Goal: Subscribe to service/newsletter

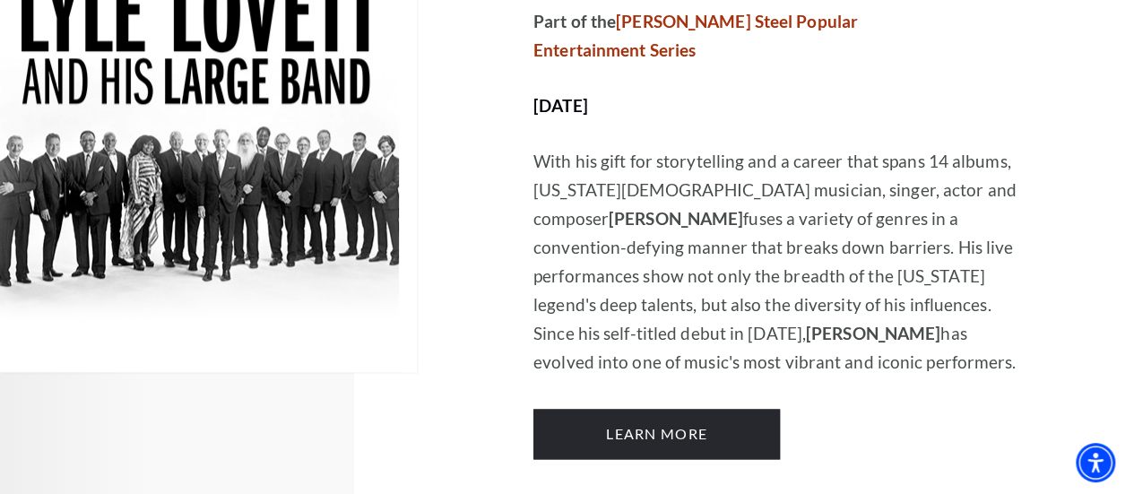
scroll to position [1140, 0]
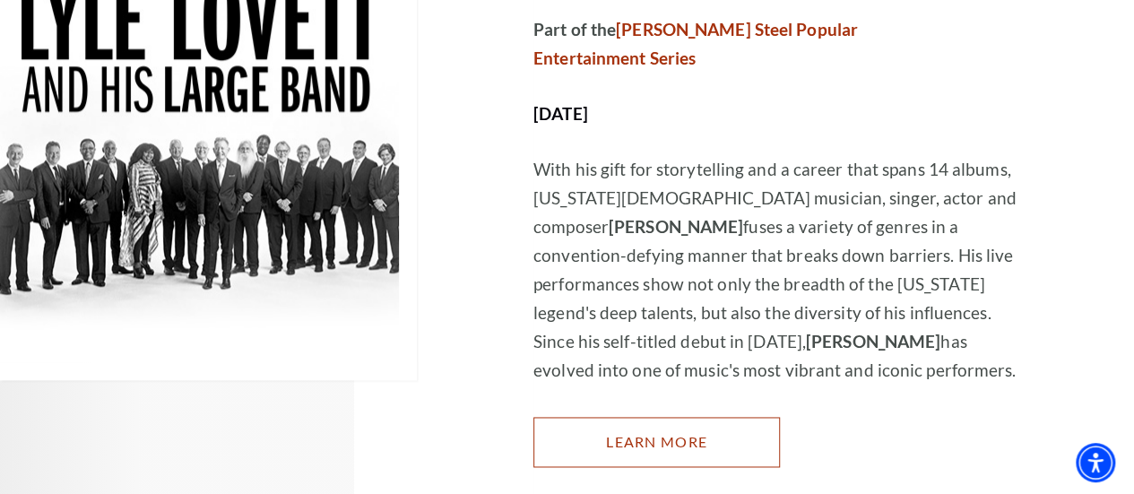
click at [670, 417] on link "Learn More" at bounding box center [656, 442] width 246 height 50
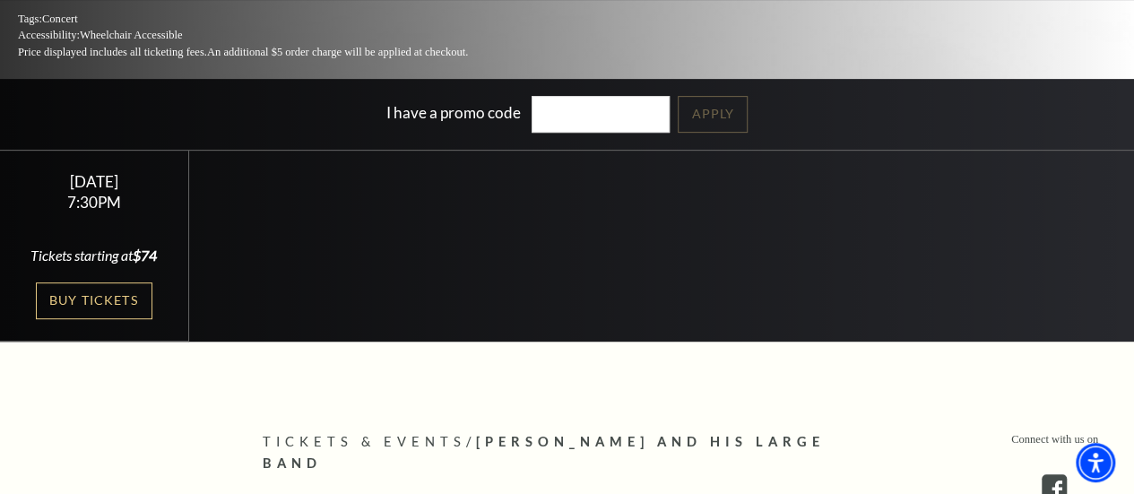
scroll to position [333, 0]
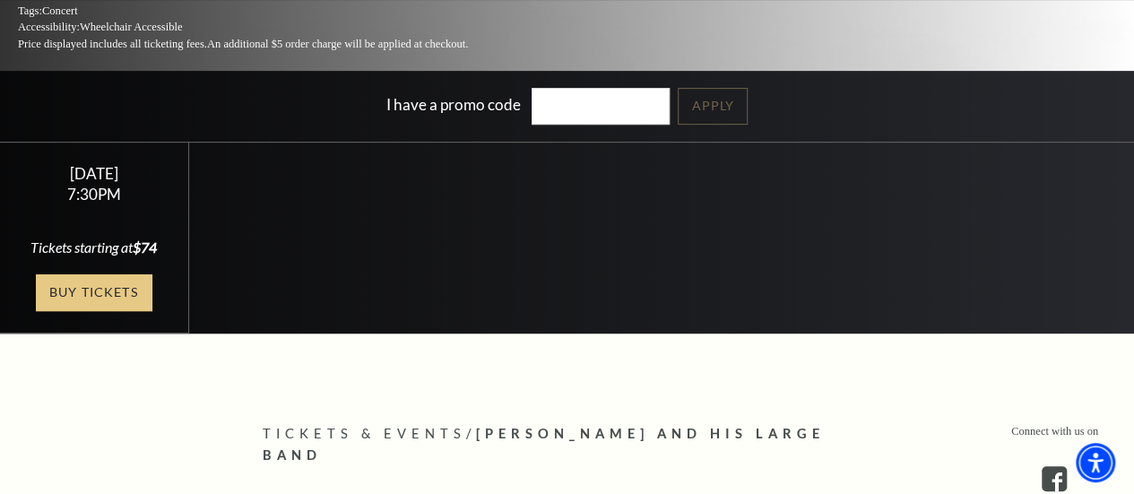
click at [94, 274] on link "Buy Tickets" at bounding box center [94, 292] width 117 height 37
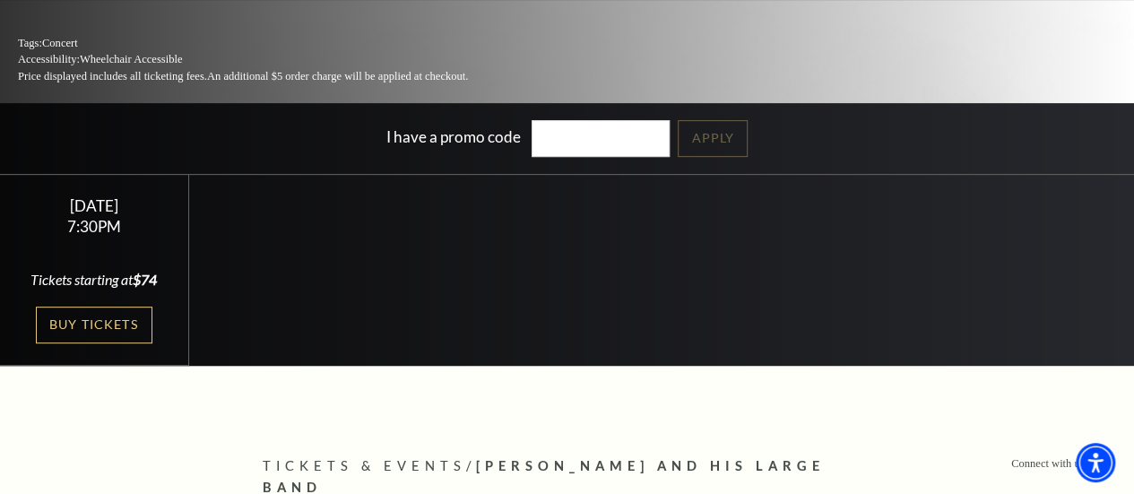
scroll to position [301, 0]
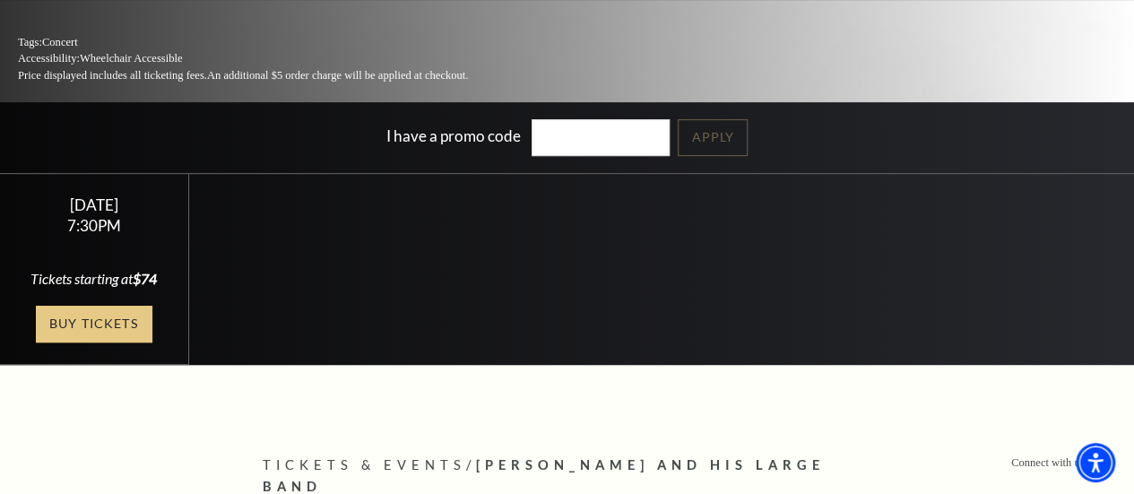
click at [113, 306] on link "Buy Tickets" at bounding box center [94, 324] width 117 height 37
click at [78, 306] on link "Buy Tickets" at bounding box center [94, 324] width 117 height 37
drag, startPoint x: 86, startPoint y: 298, endPoint x: 59, endPoint y: 295, distance: 27.1
click at [59, 306] on link "Buy Tickets" at bounding box center [94, 324] width 117 height 37
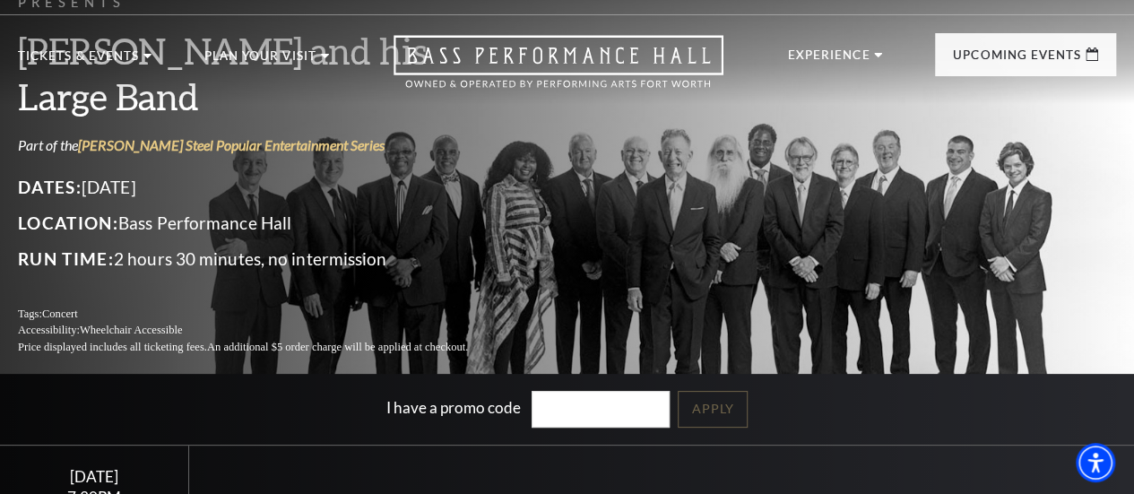
scroll to position [0, 0]
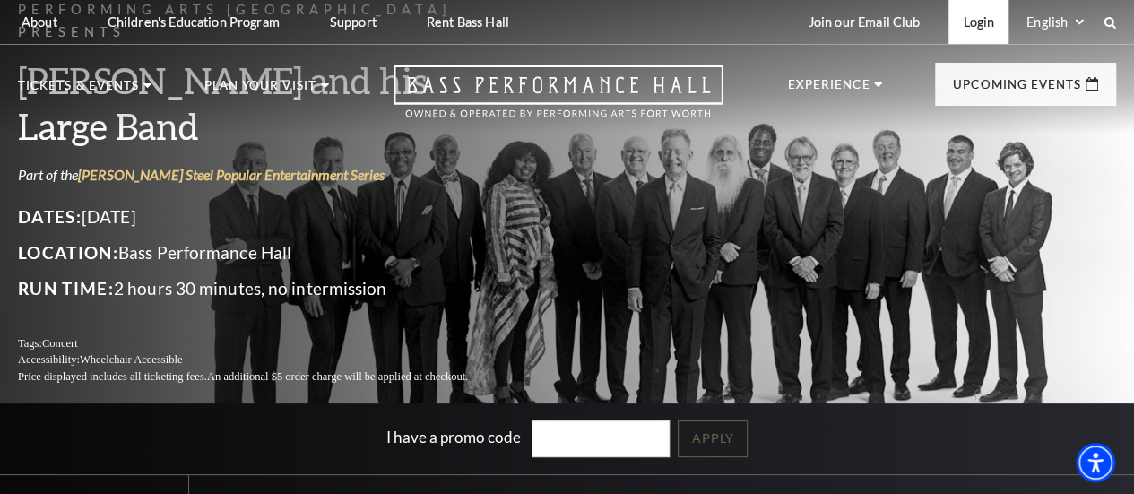
click at [975, 26] on link "Login" at bounding box center [978, 22] width 60 height 44
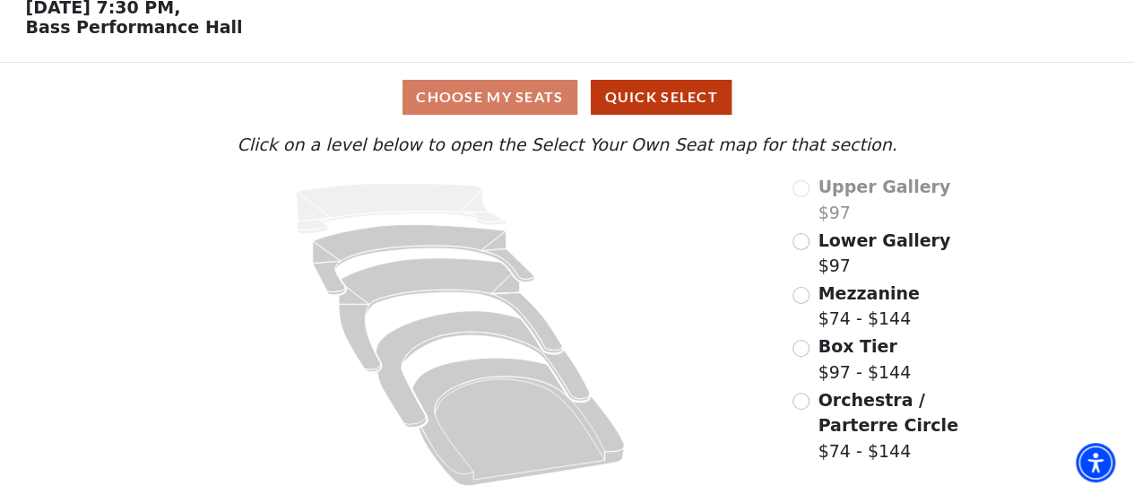
scroll to position [91, 0]
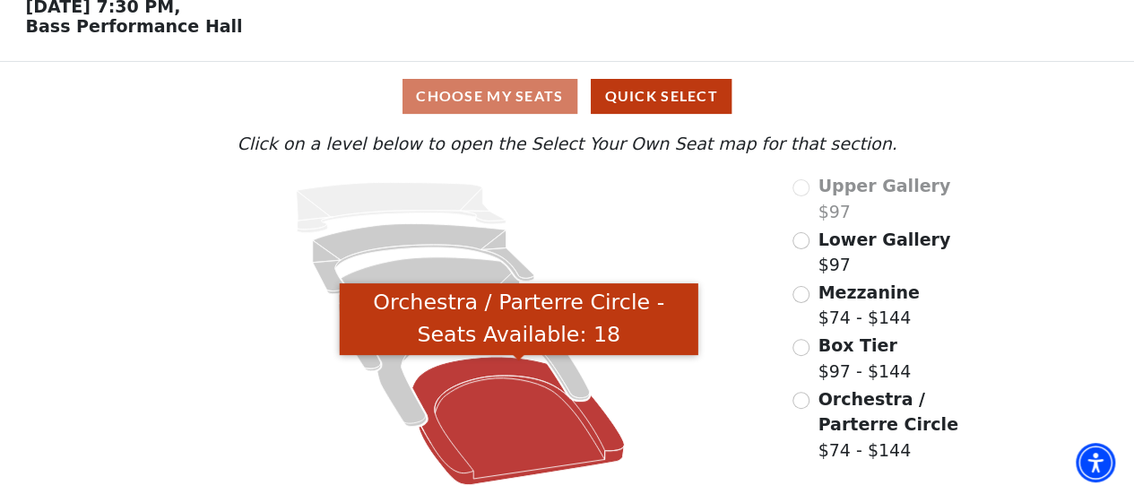
click at [475, 386] on icon "Orchestra / Parterre Circle - Seats Available: 18" at bounding box center [518, 421] width 212 height 128
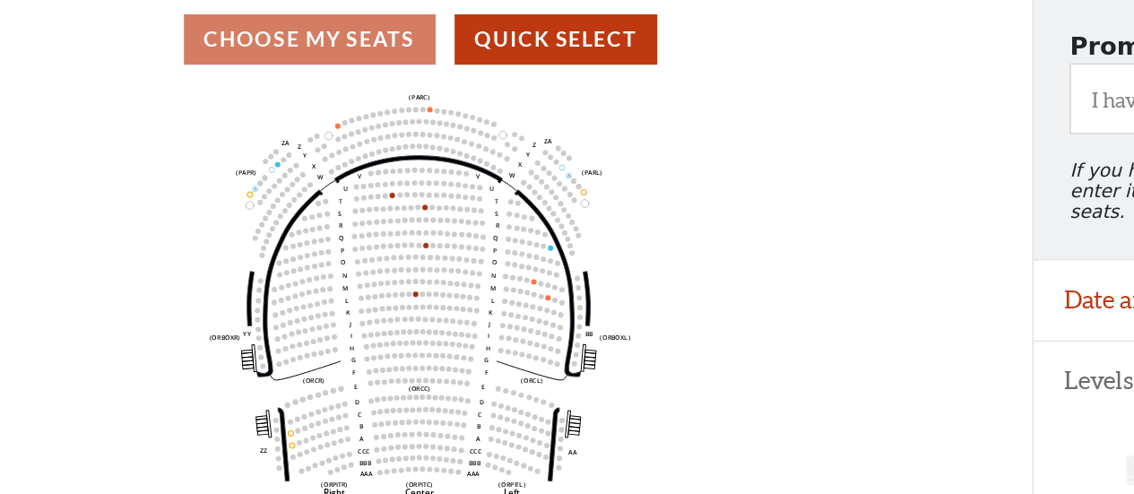
scroll to position [82, 0]
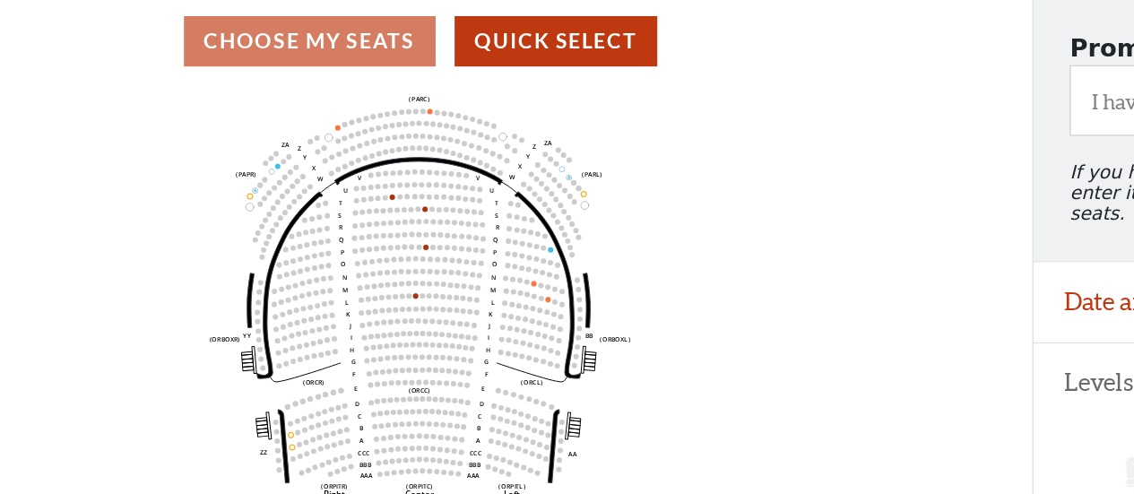
click at [314, 107] on div "Choose My Seats Quick Select" at bounding box center [425, 100] width 851 height 35
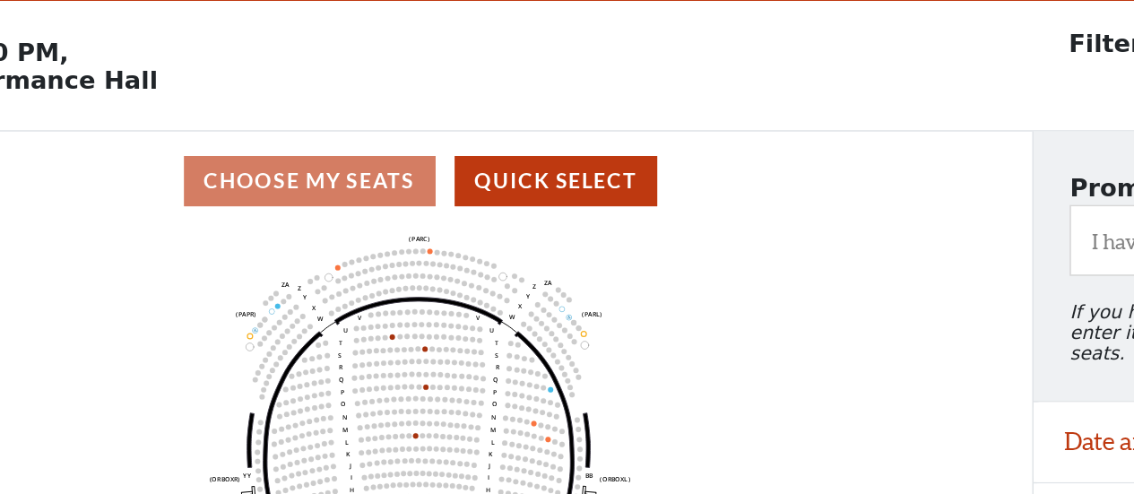
scroll to position [52, 0]
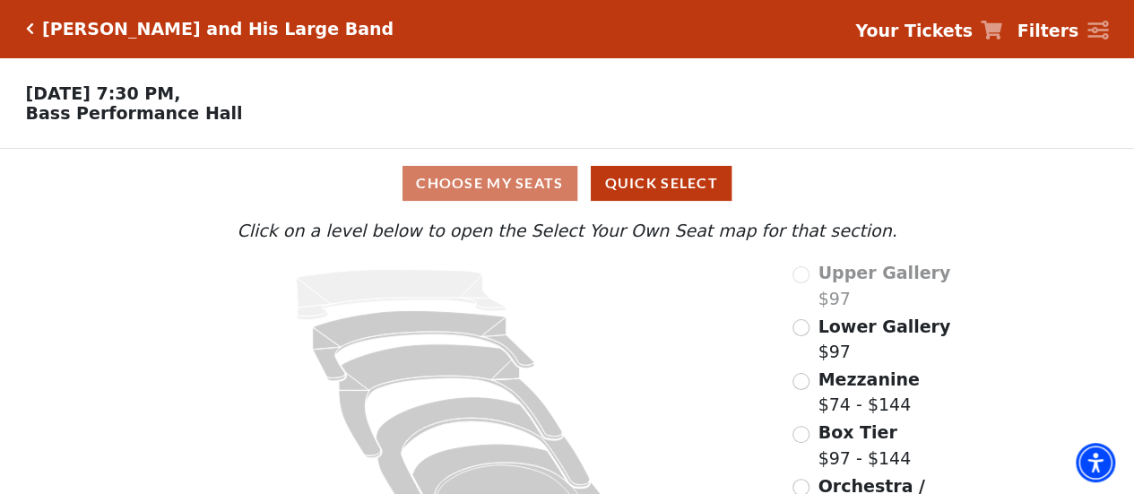
scroll to position [91, 0]
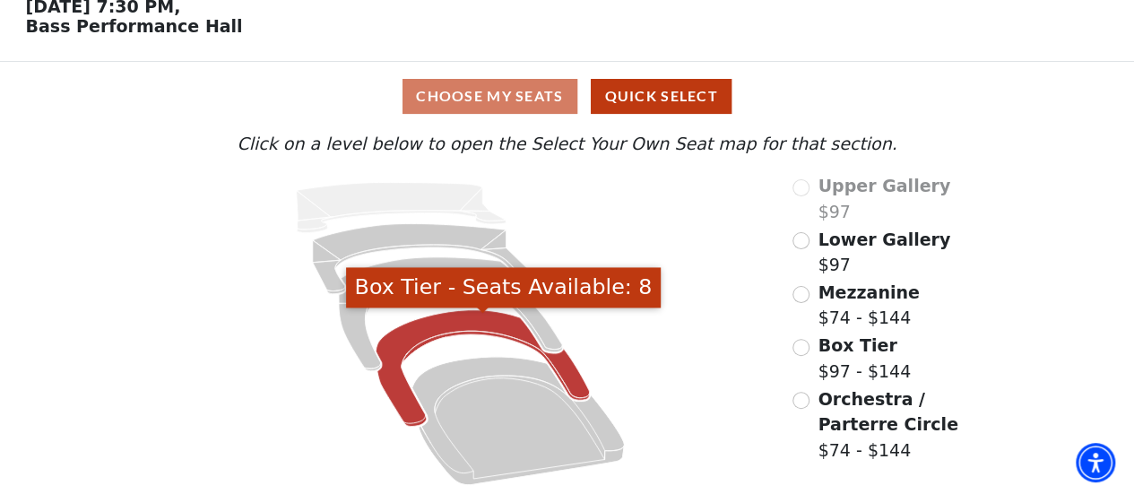
click at [406, 392] on icon "Box Tier - Seats Available: 8" at bounding box center [482, 368] width 213 height 117
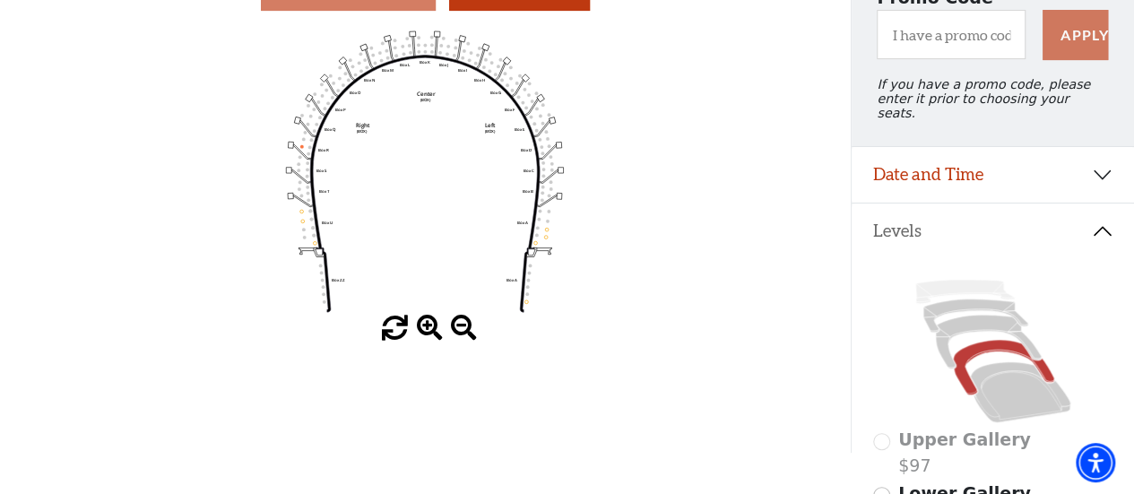
scroll to position [235, 0]
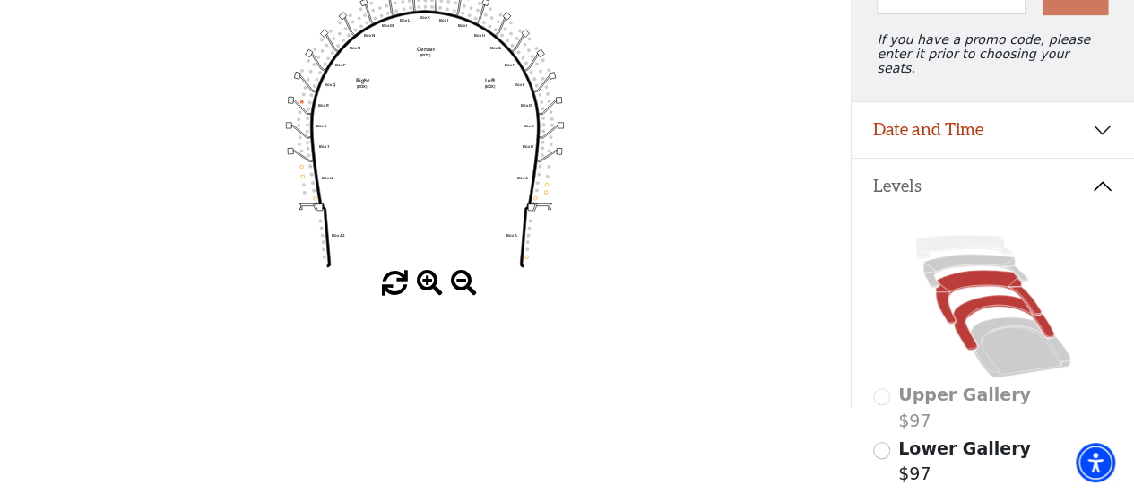
click at [982, 275] on icon at bounding box center [988, 298] width 106 height 54
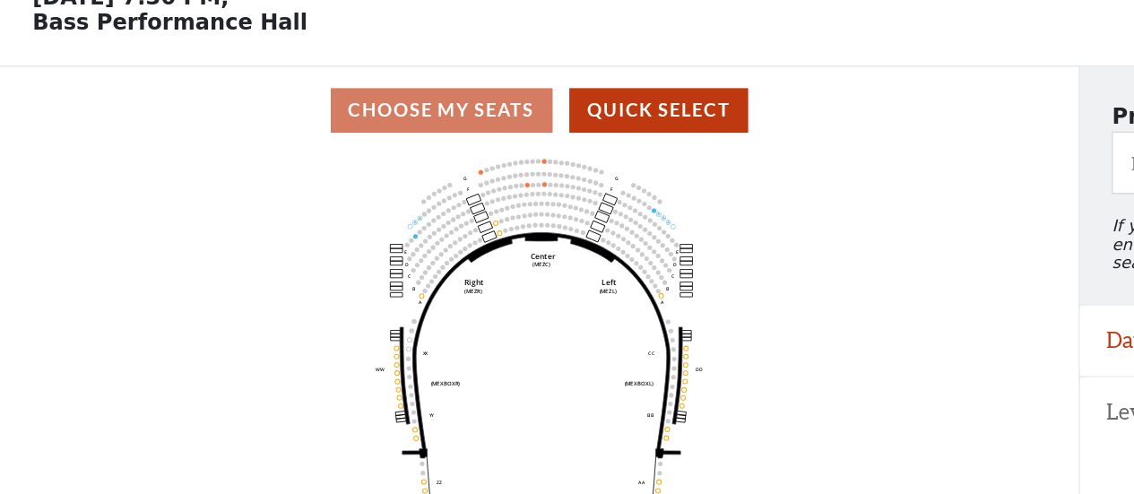
scroll to position [91, 0]
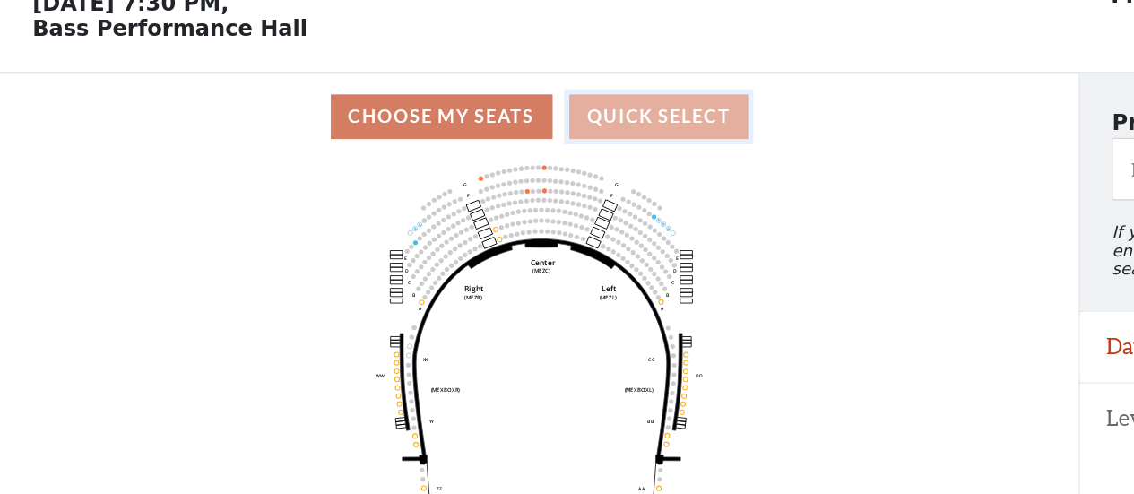
click at [507, 100] on button "Quick Select" at bounding box center [519, 91] width 141 height 35
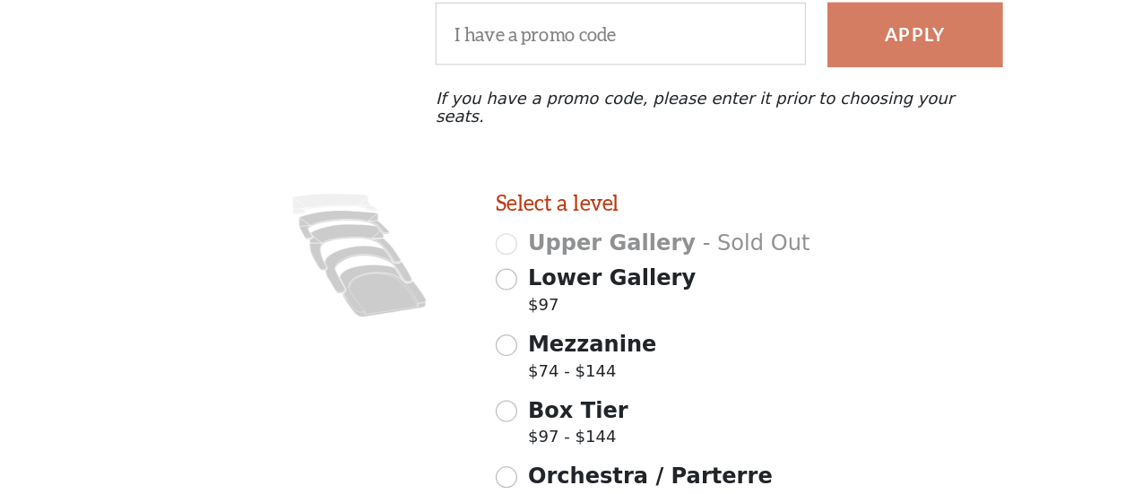
scroll to position [155, 0]
click at [274, 269] on icon at bounding box center [271, 280] width 71 height 22
radio input "true"
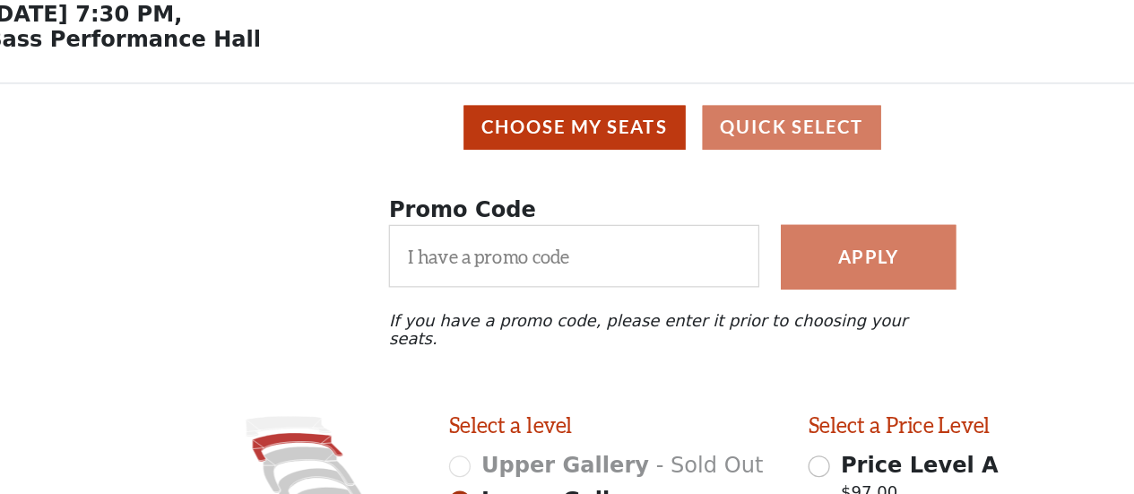
scroll to position [82, 0]
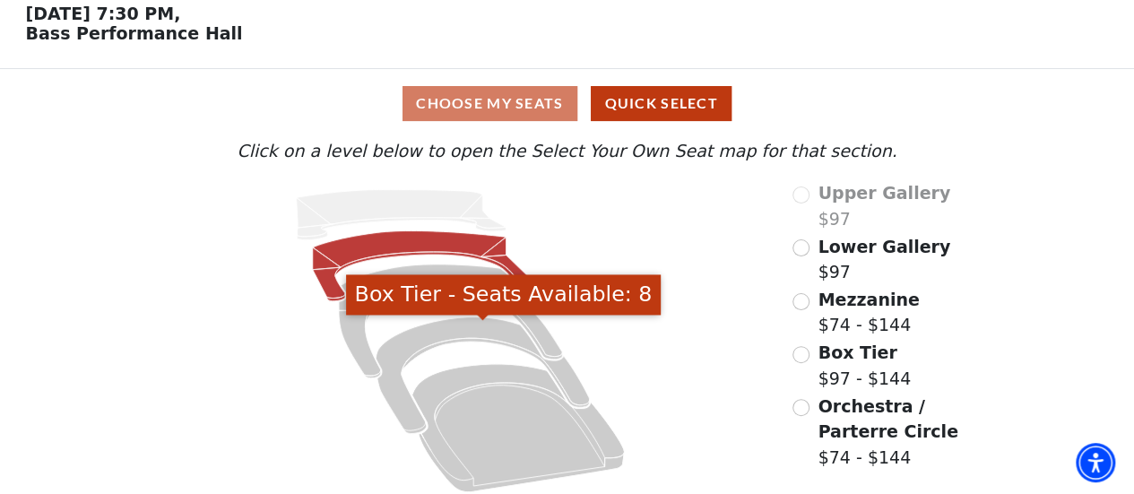
scroll to position [91, 0]
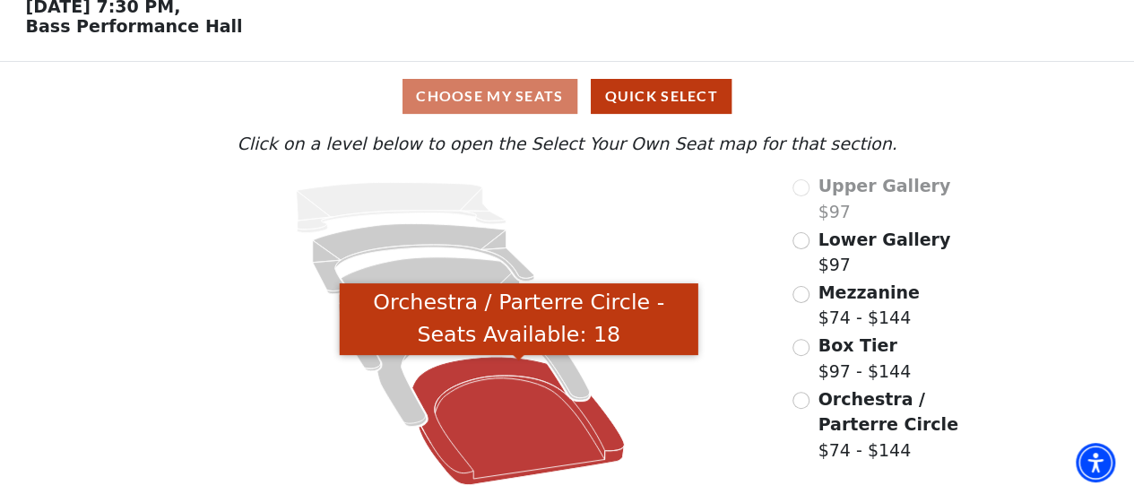
click at [500, 453] on icon "Orchestra / Parterre Circle - Seats Available: 18" at bounding box center [518, 421] width 212 height 128
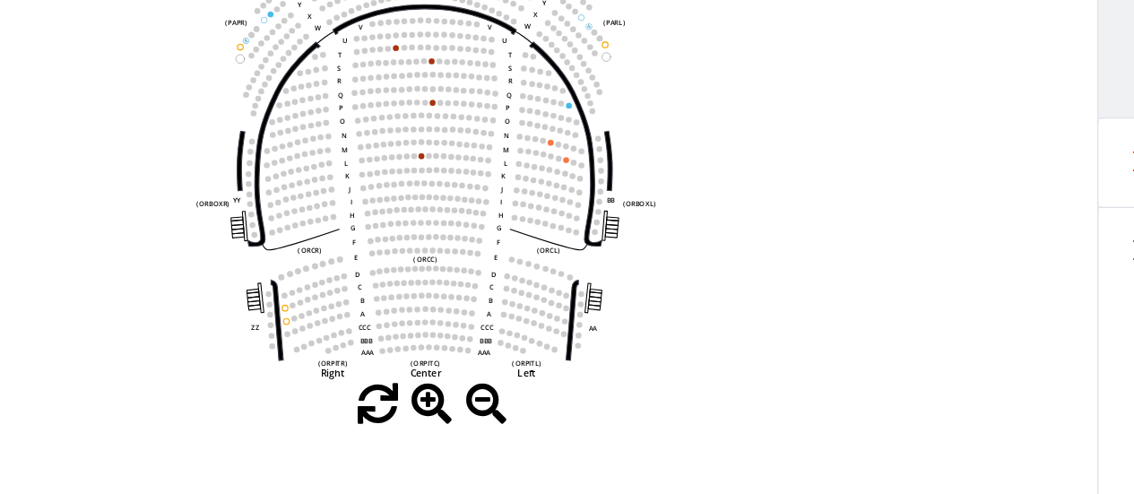
scroll to position [102, 0]
click at [155, 400] on icon "Left (ORPITL) Right (ORPITR) Center (ORPITC) ZZ AA YY BB ZA ZA (ORCL) (ORCR) (O…" at bounding box center [424, 260] width 765 height 288
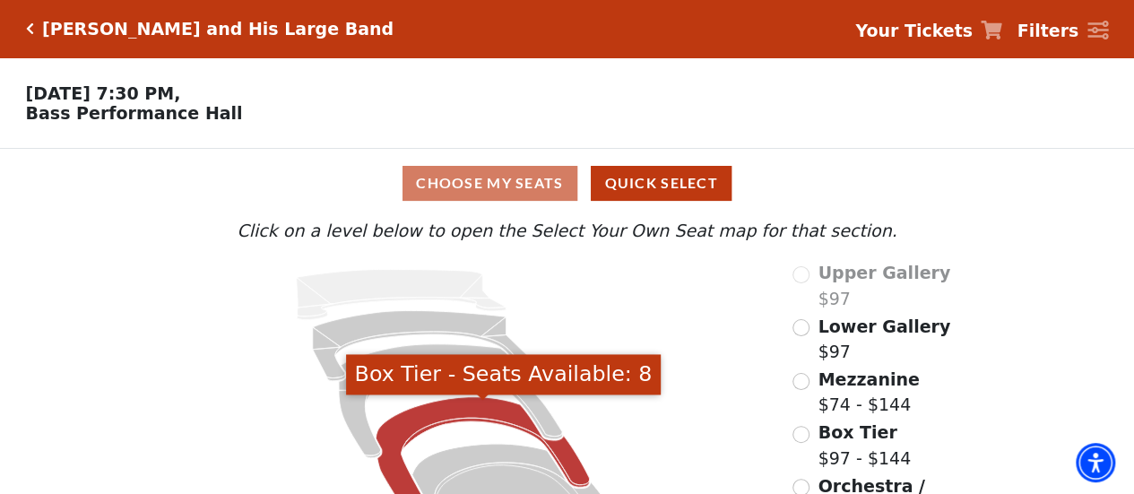
click at [421, 434] on icon "Box Tier - Seats Available: 8" at bounding box center [482, 455] width 213 height 117
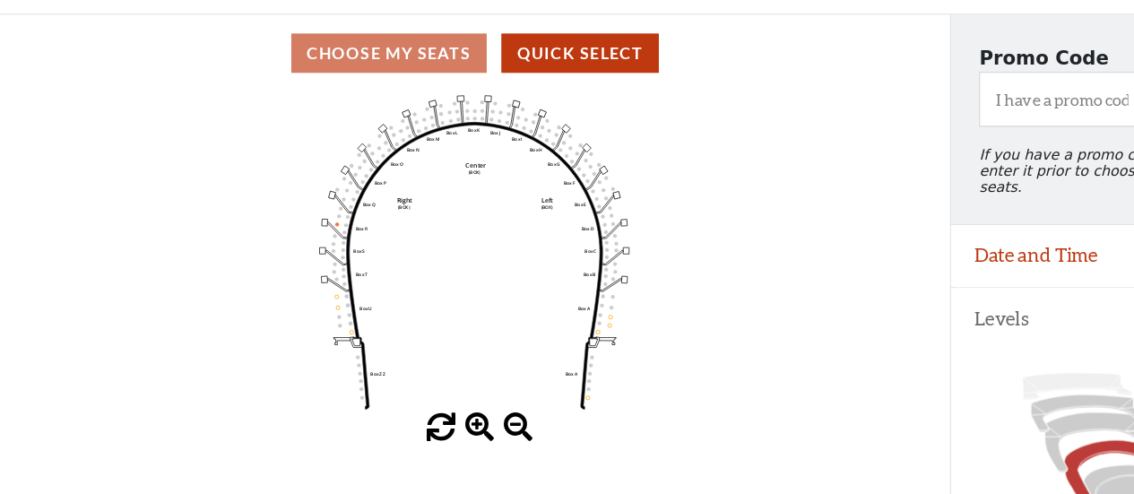
scroll to position [117, 0]
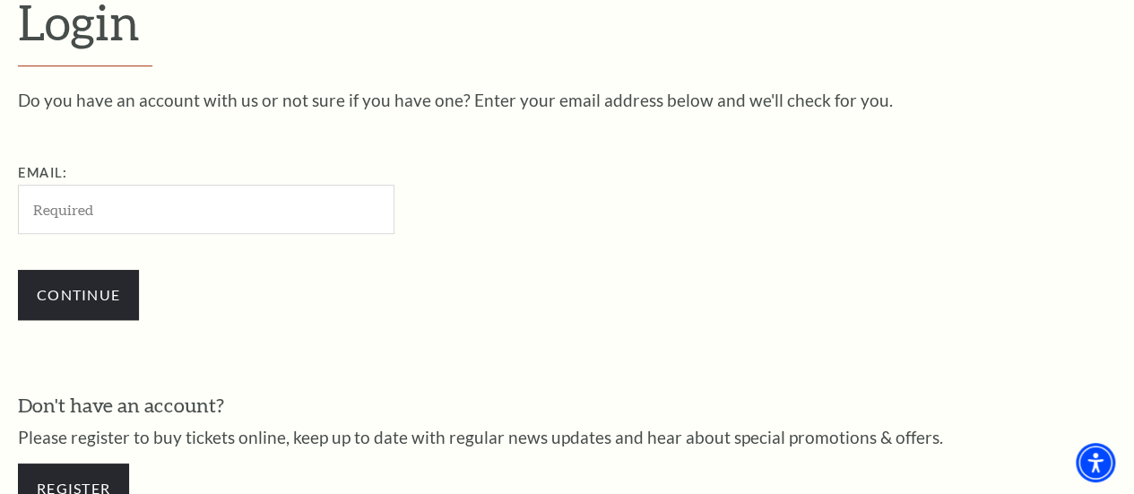
click at [223, 203] on input "Email:" at bounding box center [206, 209] width 376 height 49
click at [121, 220] on input "Email:" at bounding box center [206, 209] width 376 height 49
type input "[EMAIL_ADDRESS][DOMAIN_NAME]"
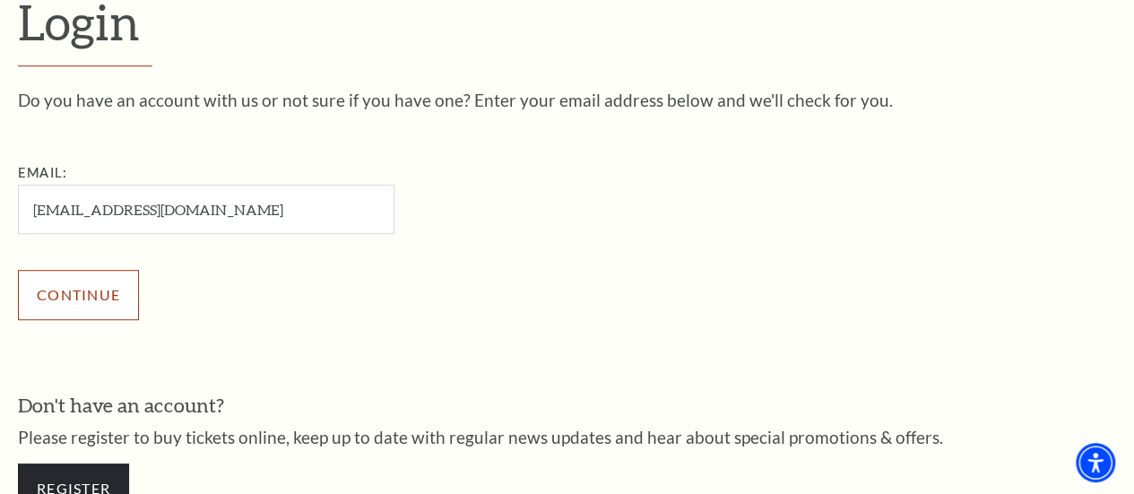
click at [82, 300] on input "Continue" at bounding box center [78, 295] width 121 height 50
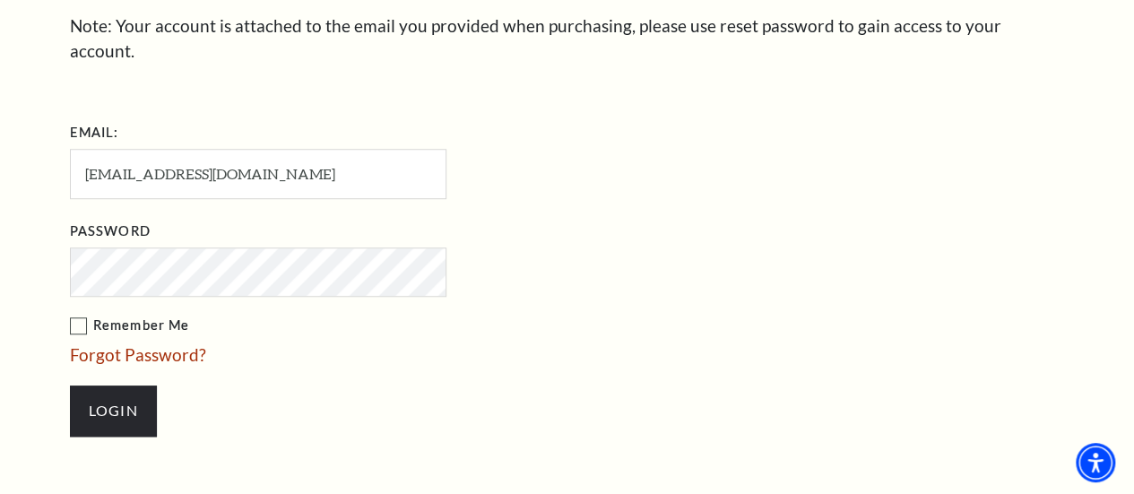
scroll to position [633, 0]
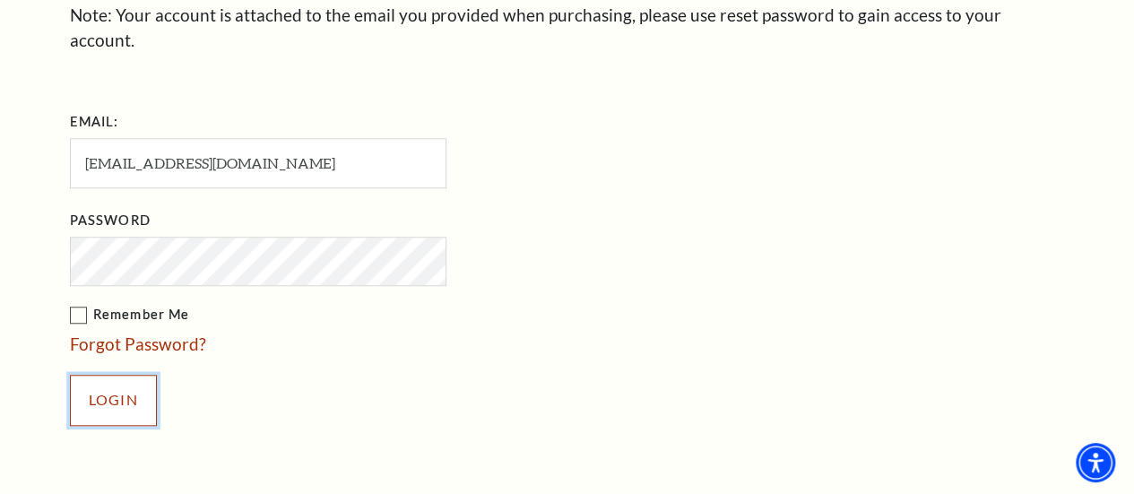
click at [117, 376] on input "Login" at bounding box center [113, 400] width 87 height 50
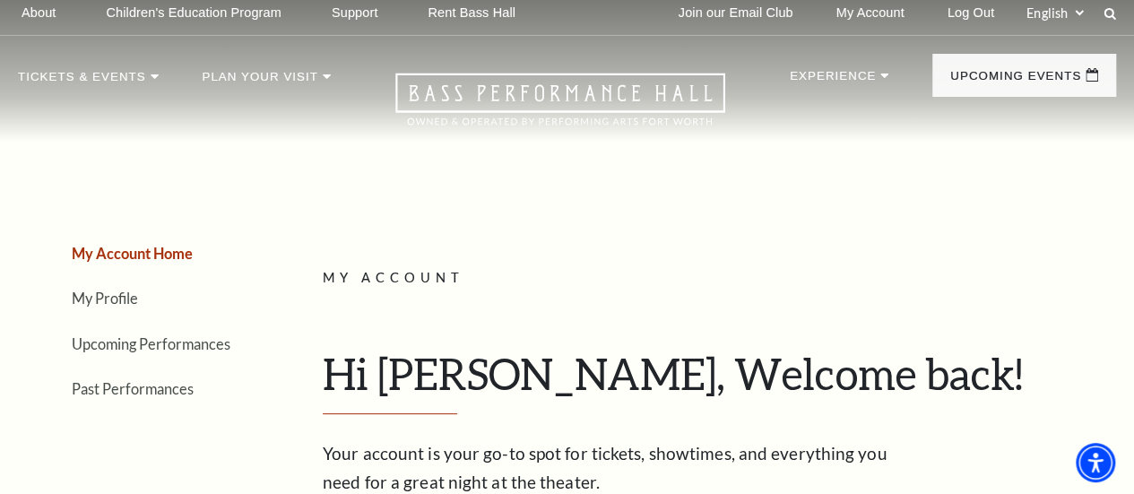
scroll to position [8, 0]
click at [145, 353] on link "Upcoming Performances" at bounding box center [151, 344] width 159 height 17
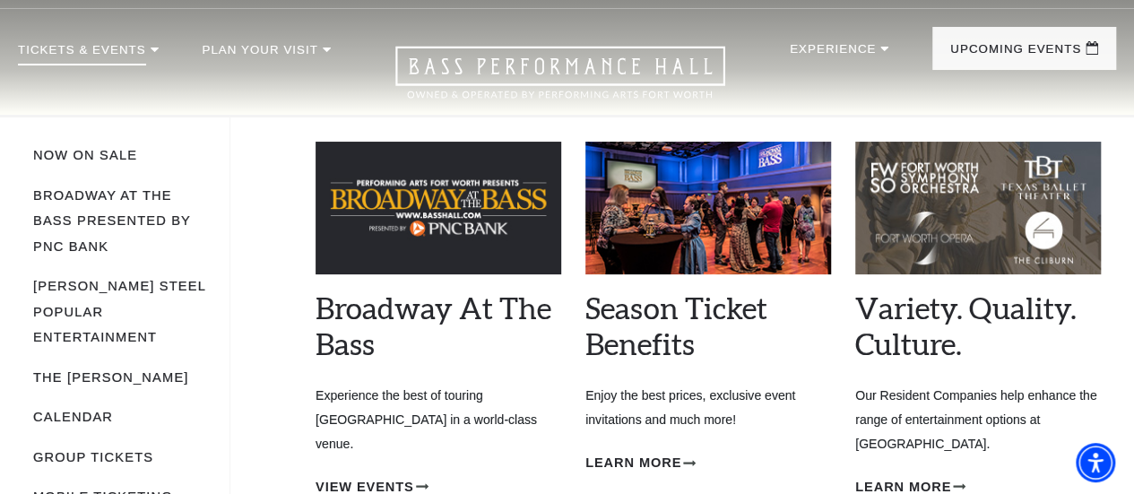
scroll to position [32, 0]
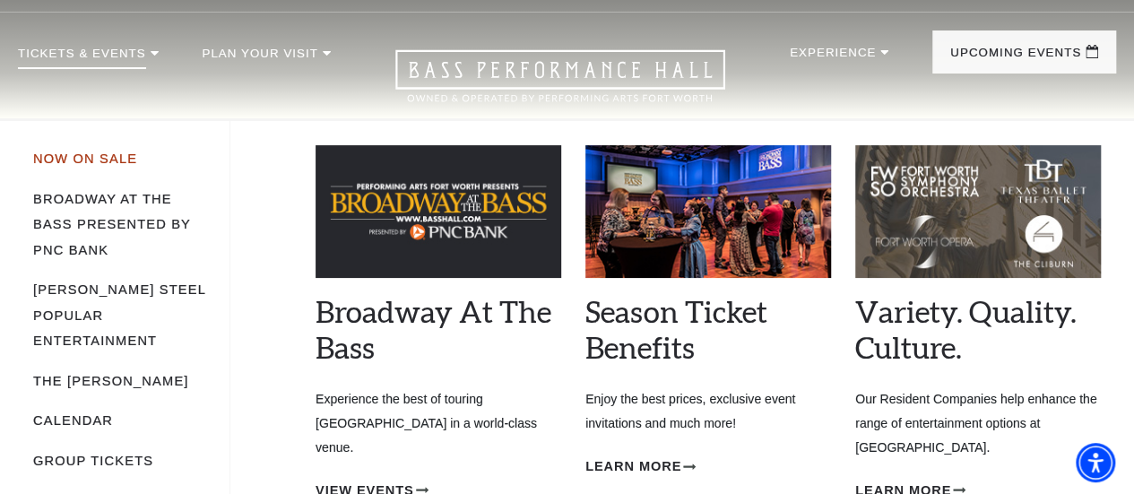
click at [87, 162] on link "Now On Sale" at bounding box center [85, 158] width 104 height 14
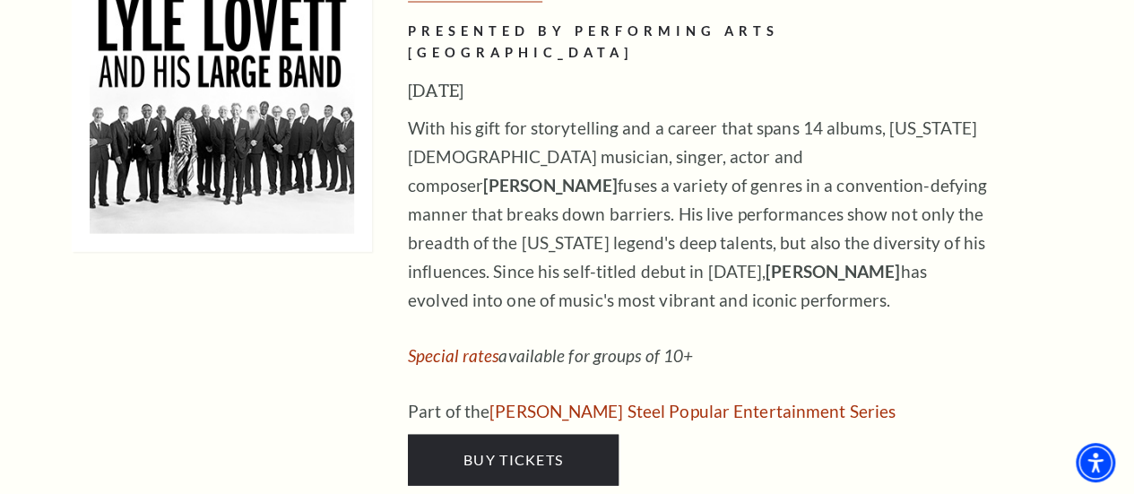
scroll to position [1779, 0]
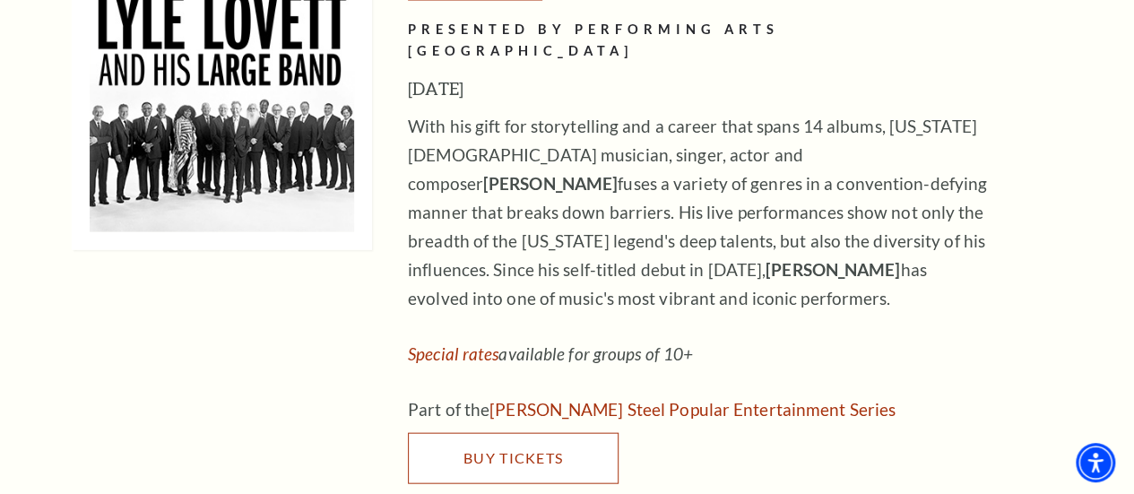
click at [523, 449] on span "Buy Tickets" at bounding box center [512, 457] width 99 height 17
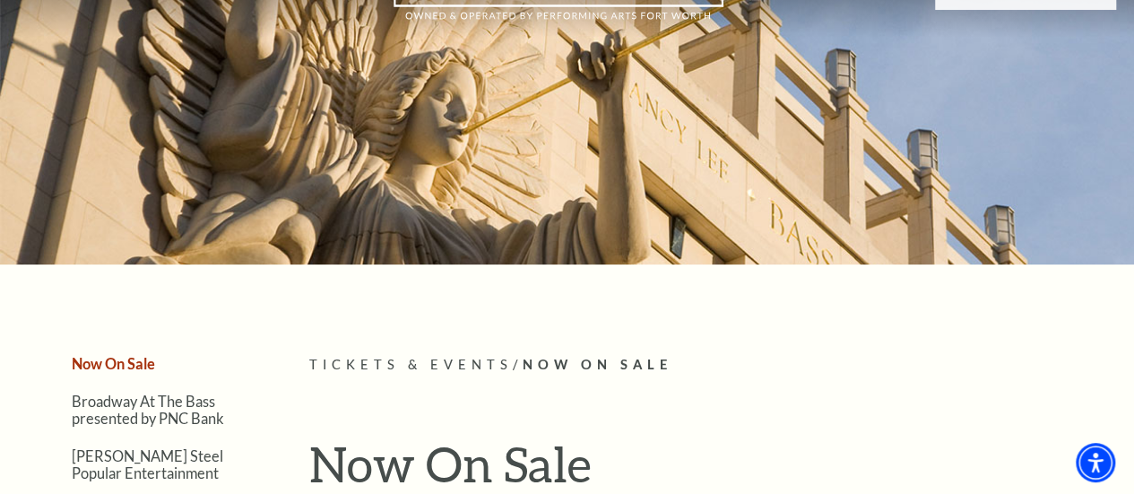
scroll to position [0, 0]
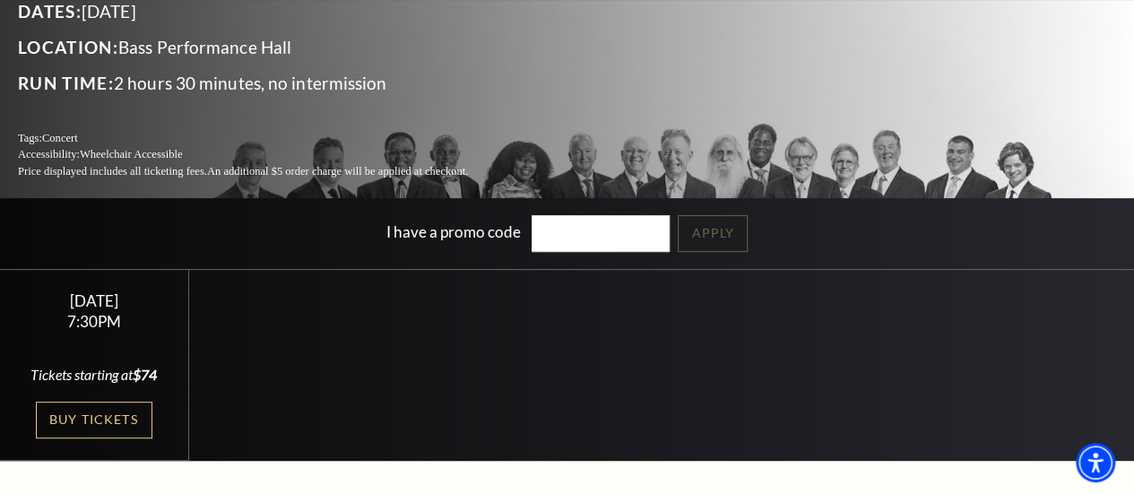
scroll to position [293, 0]
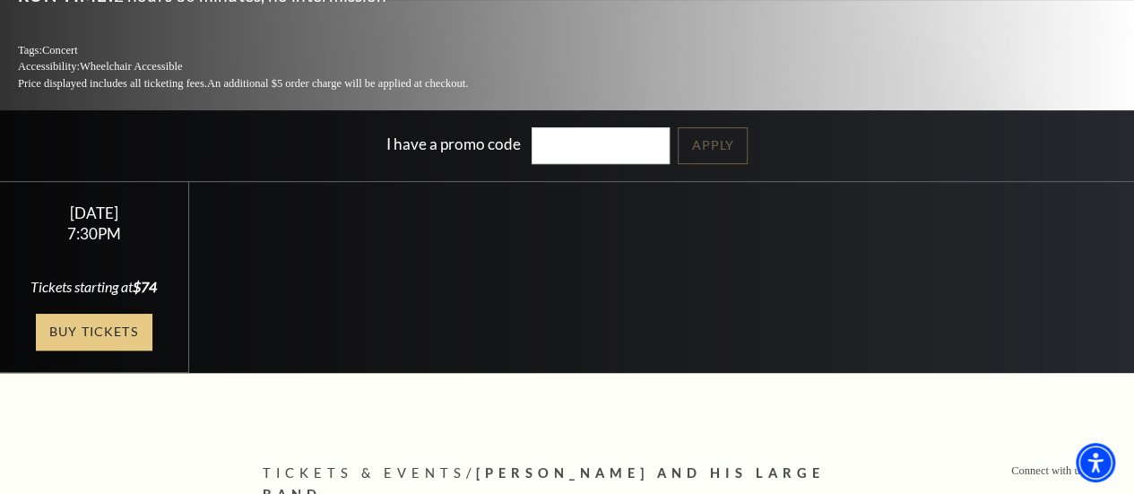
click at [104, 314] on link "Buy Tickets" at bounding box center [94, 332] width 117 height 37
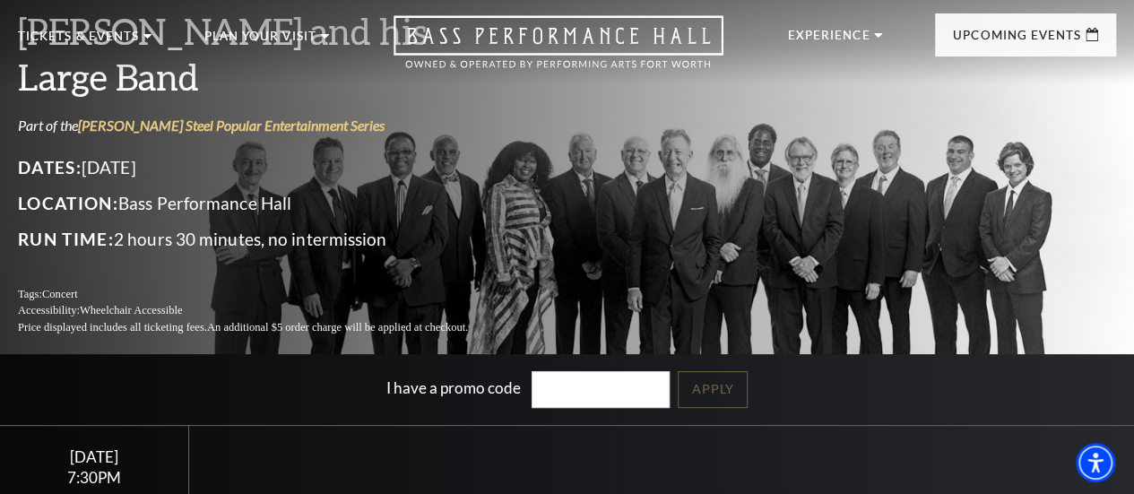
scroll to position [0, 0]
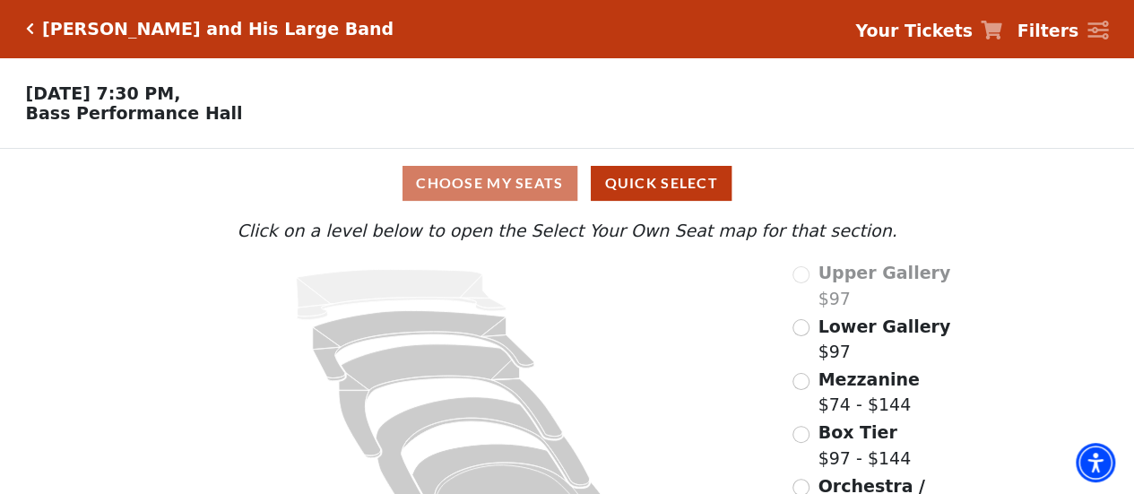
scroll to position [91, 0]
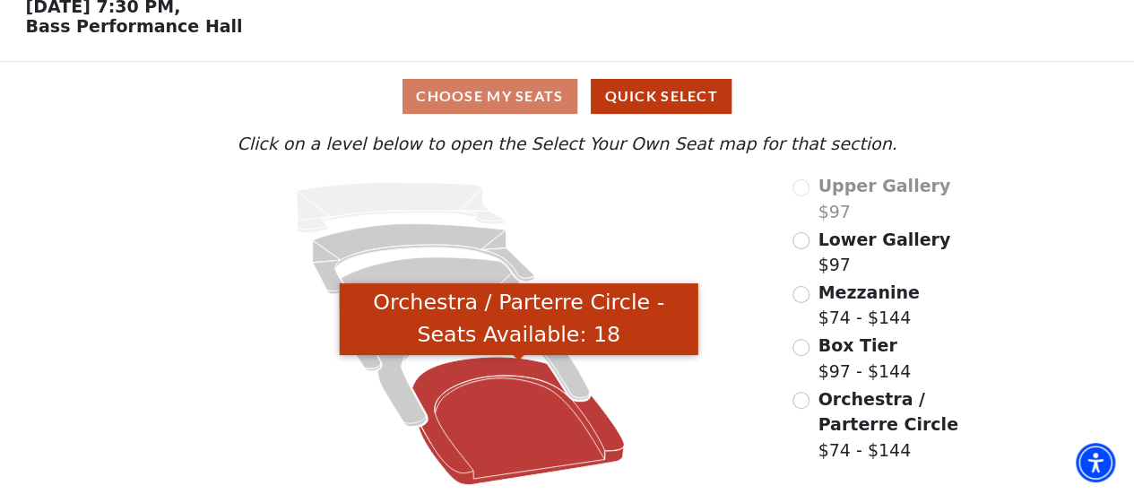
click at [480, 407] on icon "Orchestra / Parterre Circle - Seats Available: 18" at bounding box center [518, 421] width 212 height 128
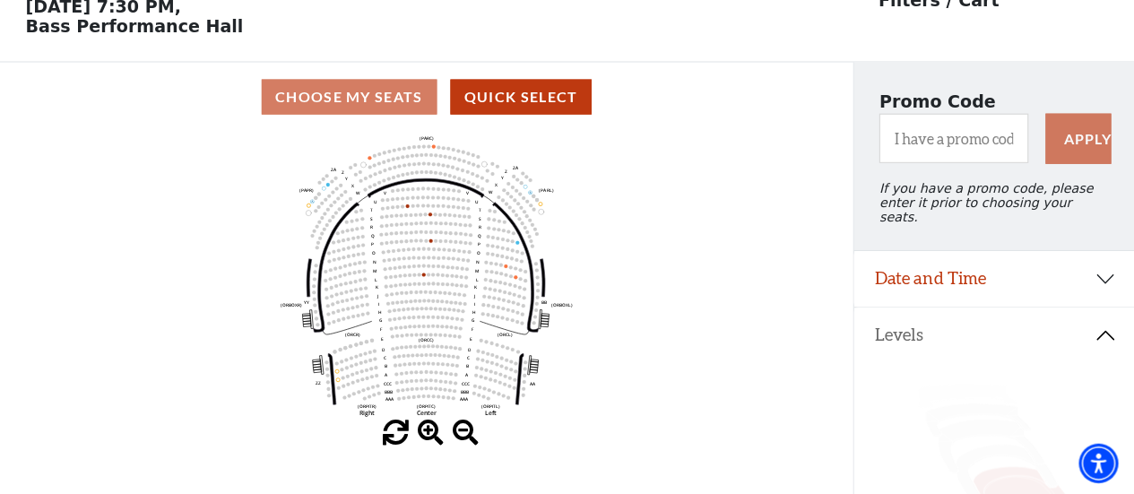
scroll to position [86, 0]
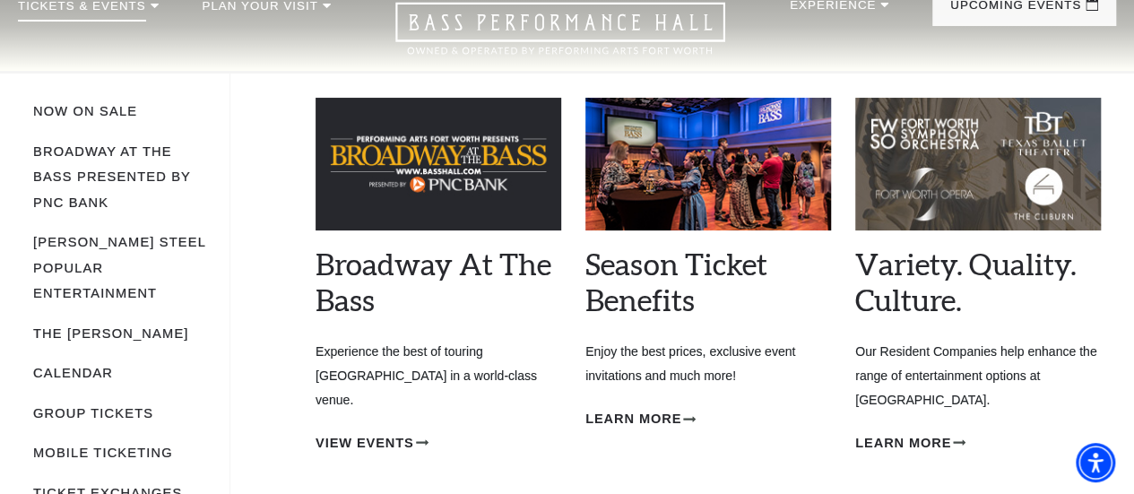
scroll to position [81, 0]
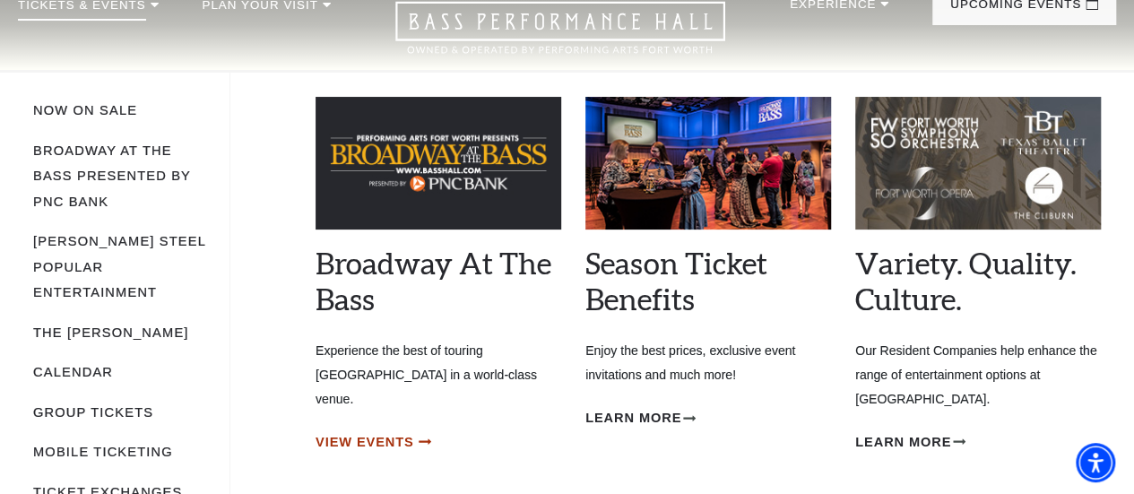
click at [329, 431] on span "View Events" at bounding box center [364, 442] width 99 height 22
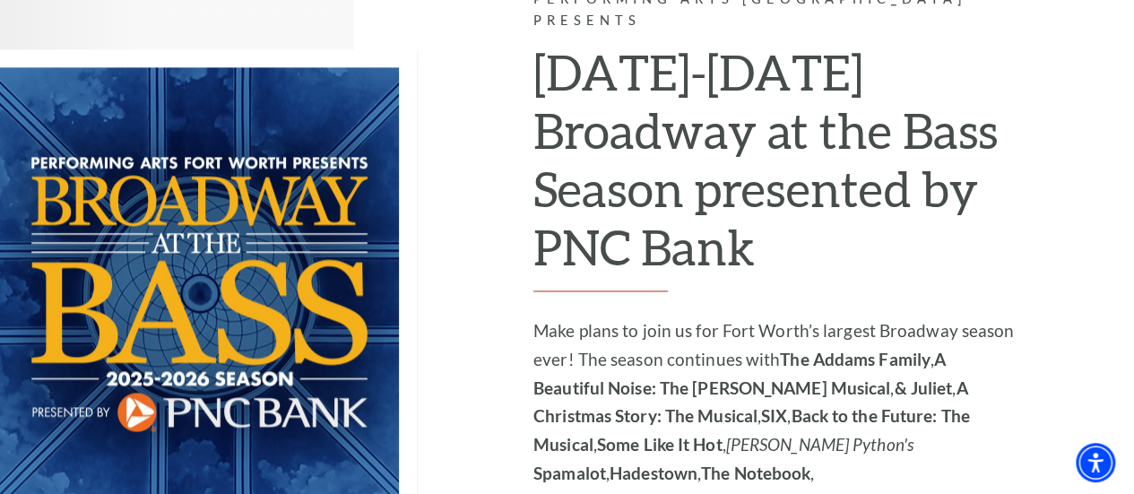
scroll to position [1434, 0]
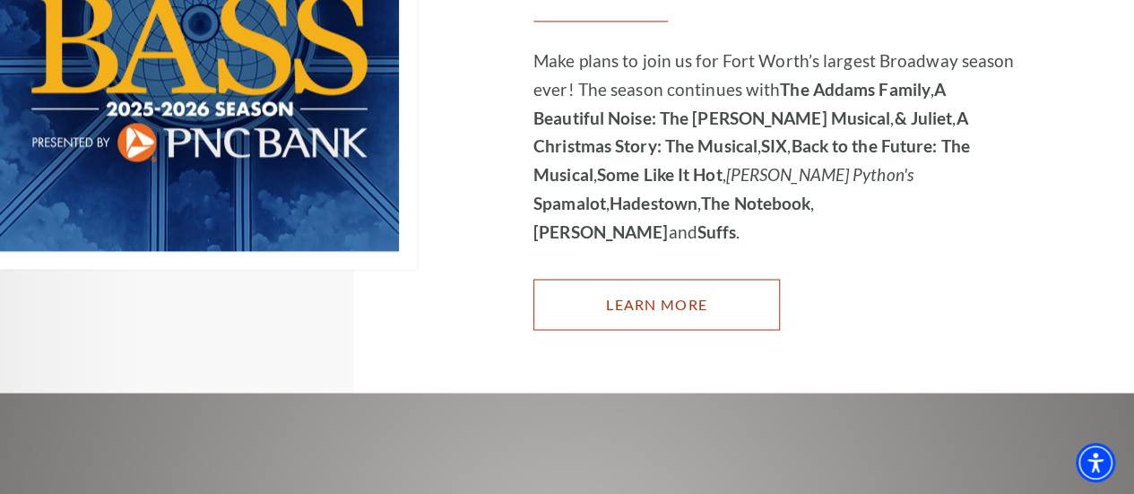
click at [673, 279] on link "Learn More" at bounding box center [656, 304] width 246 height 50
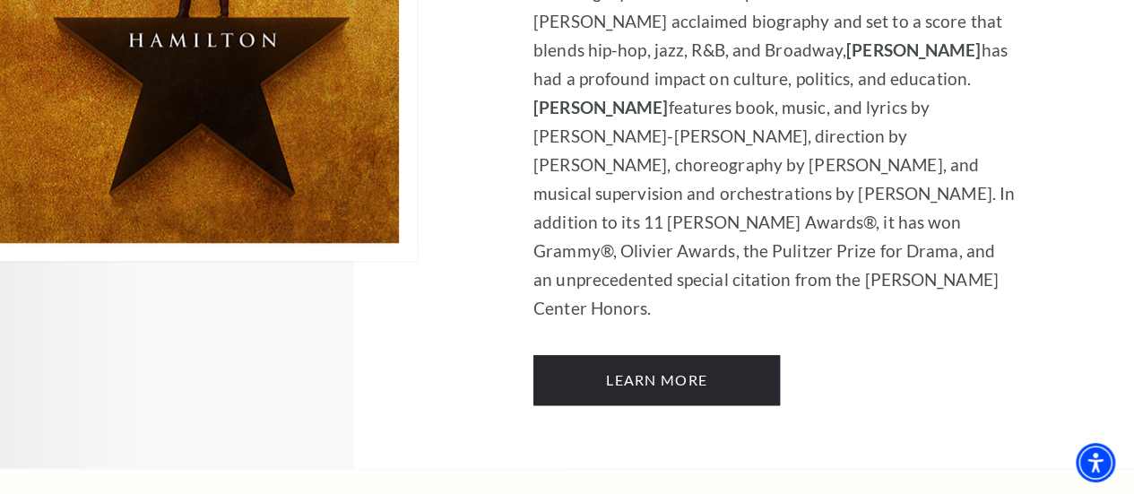
scroll to position [10932, 0]
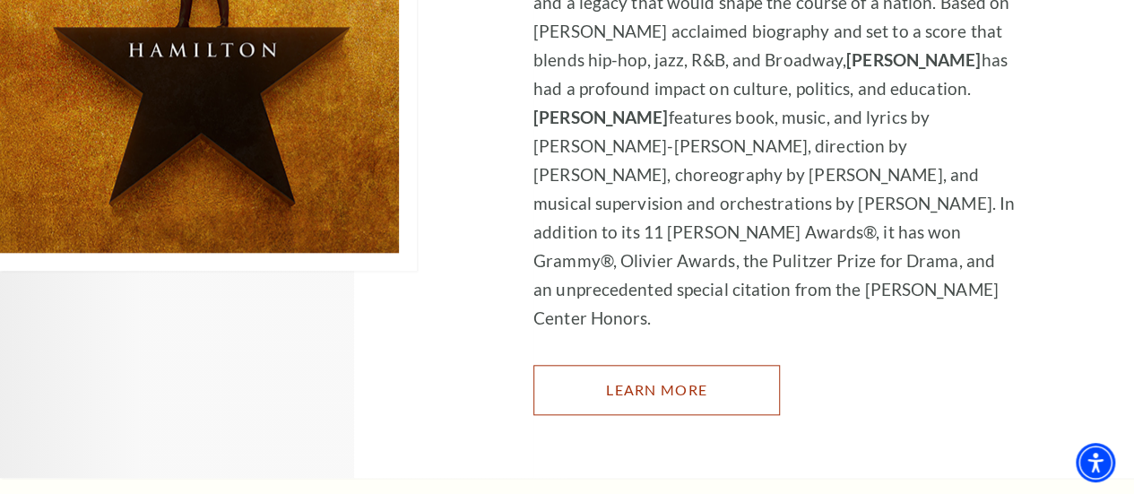
click at [651, 370] on link "Learn More" at bounding box center [656, 390] width 246 height 50
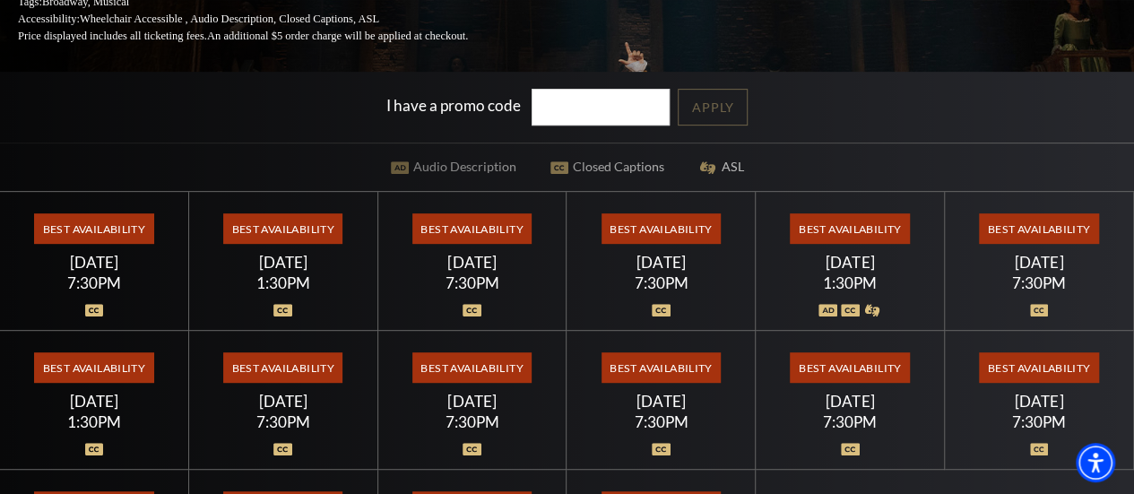
scroll to position [304, 0]
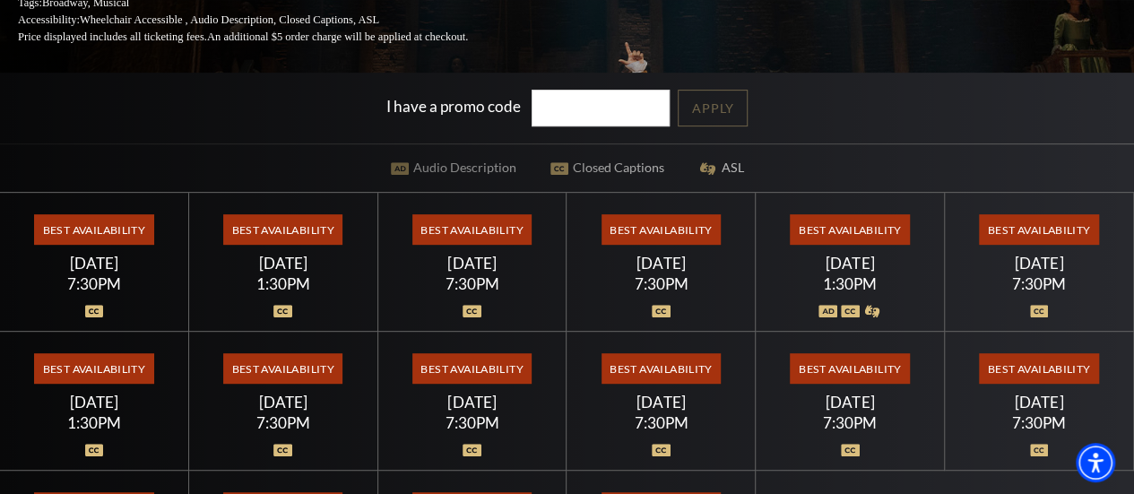
click at [280, 315] on img at bounding box center [282, 311] width 19 height 13
click at [287, 257] on div "Best Availability [DATE] 1:30PM" at bounding box center [283, 262] width 189 height 139
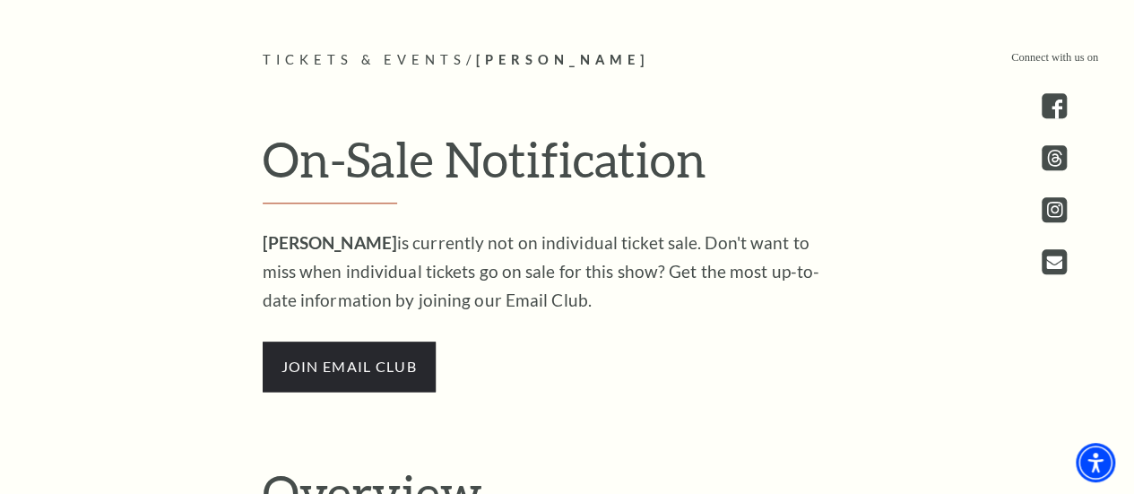
scroll to position [955, 0]
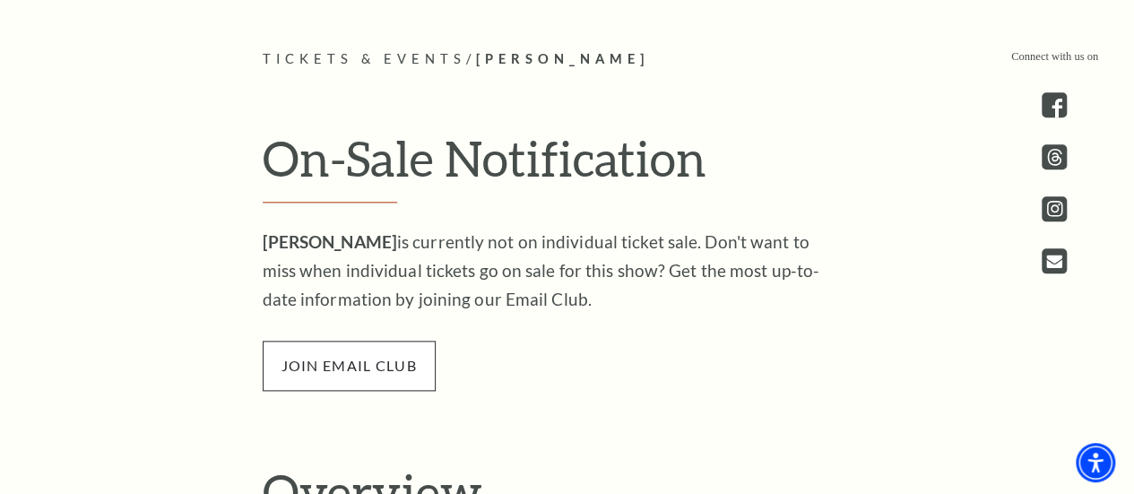
click at [330, 361] on span "join email club" at bounding box center [349, 366] width 173 height 50
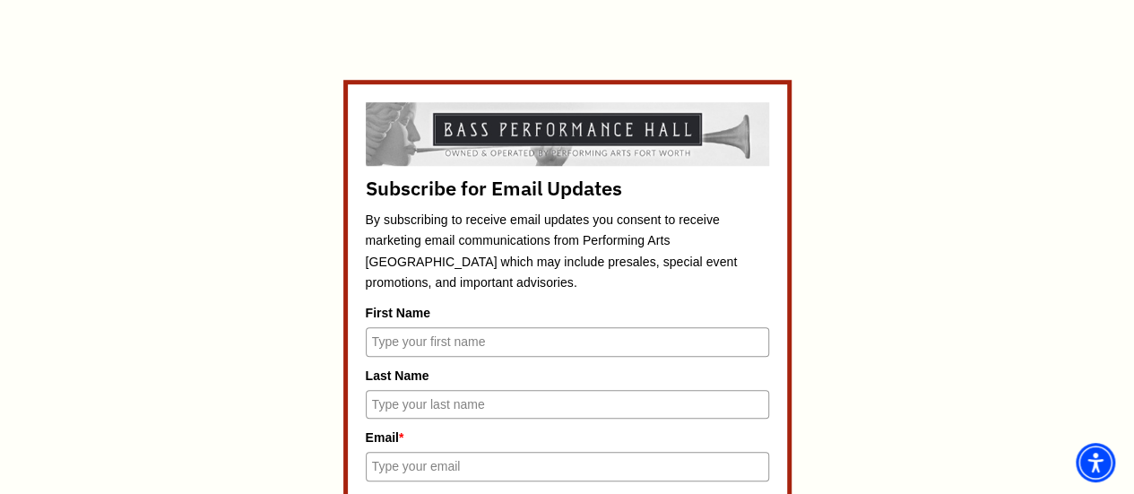
scroll to position [734, 0]
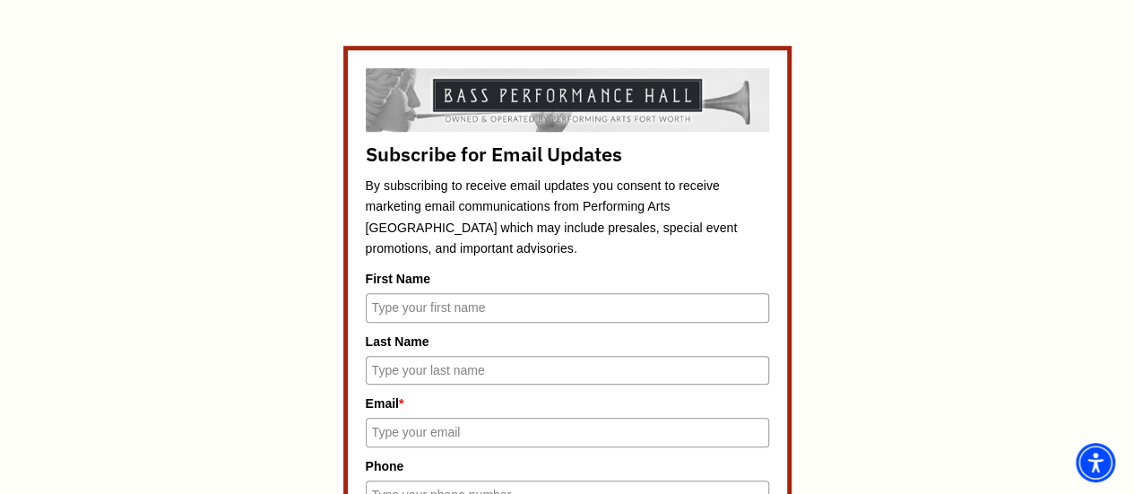
click at [498, 307] on input "First Name" at bounding box center [567, 307] width 403 height 29
type input "Laurie"
type input "Carroll"
type input "laurie@boot-heel.com"
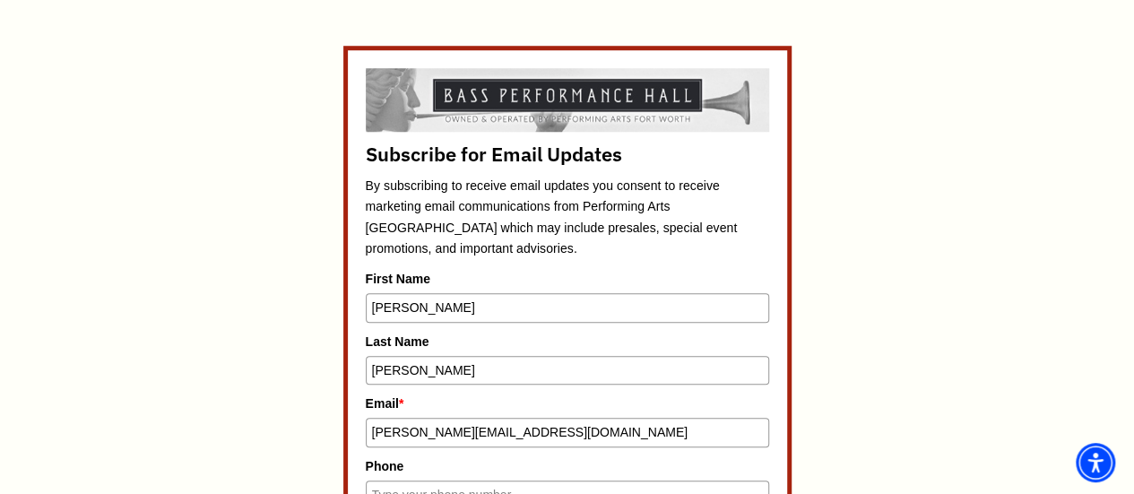
type input "8176923846"
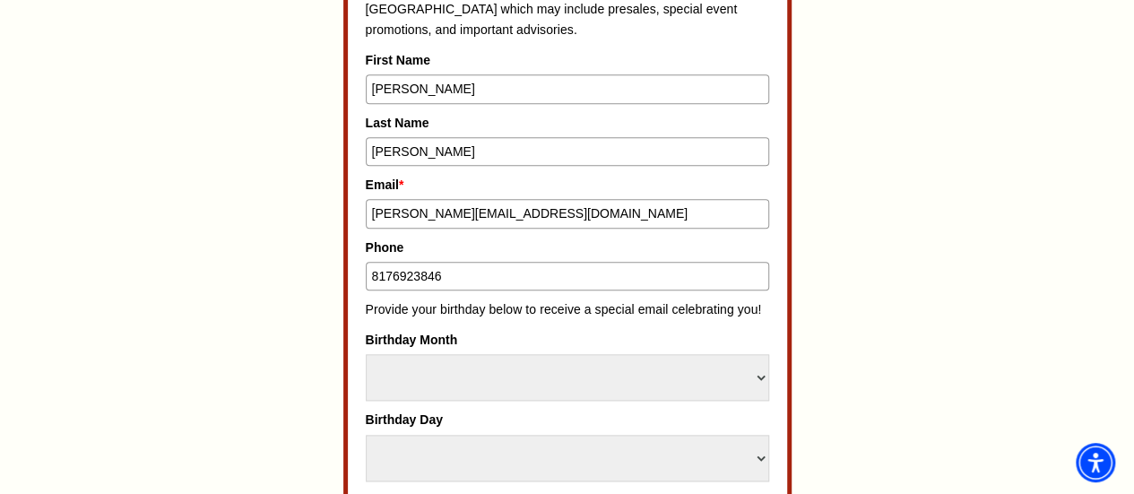
scroll to position [954, 0]
click at [418, 373] on select "Select Month January February March April May June July August September Octobe…" at bounding box center [567, 376] width 403 height 47
select select "July"
click at [366, 356] on select "Select Month January February March April May June July August September Octobe…" at bounding box center [567, 376] width 403 height 47
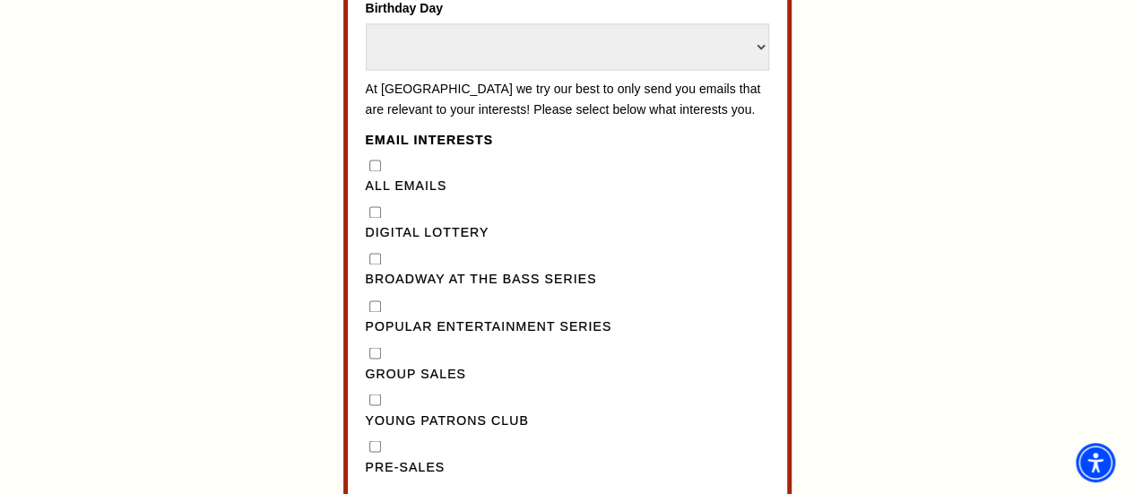
scroll to position [1365, 0]
click at [369, 311] on Series"] "Popular Entertainment Series" at bounding box center [375, 305] width 12 height 12
checkbox Series"] "true"
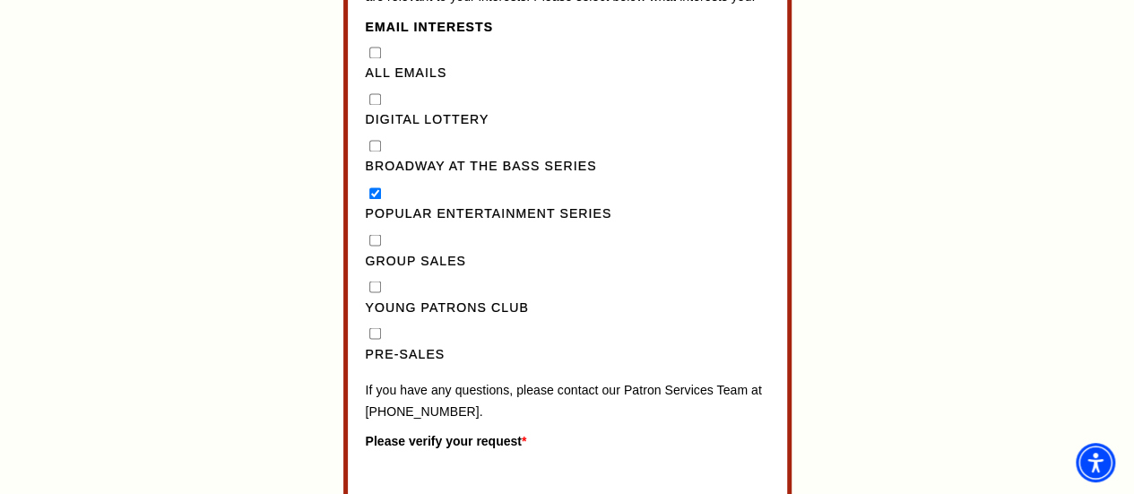
scroll to position [1487, 0]
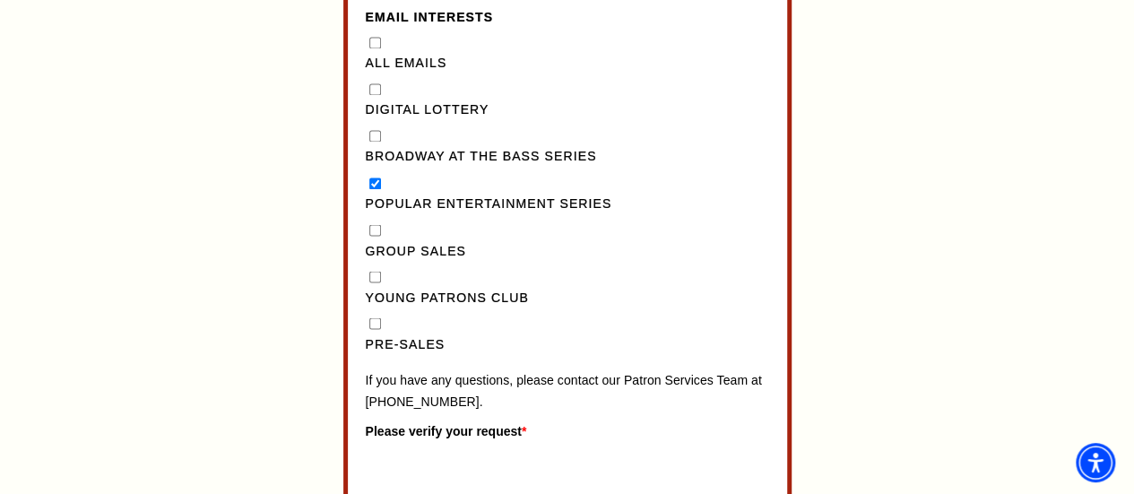
click at [369, 329] on input "Pre-Sales" at bounding box center [375, 323] width 12 height 12
checkbox input "true"
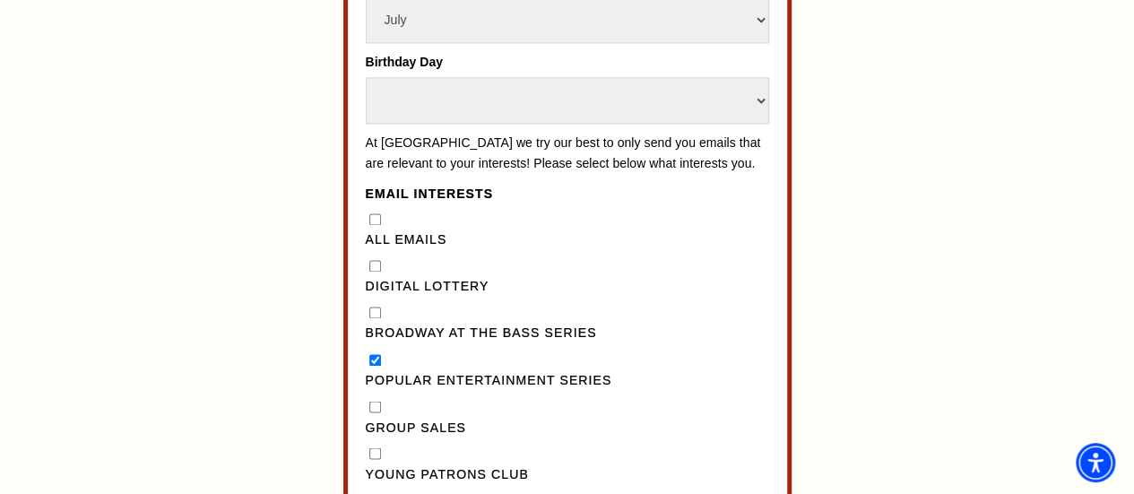
scroll to position [1311, 0]
click at [371, 324] on div "Broadway at the Bass Series" at bounding box center [567, 322] width 403 height 41
click at [371, 317] on Series"] "Broadway at the Bass Series" at bounding box center [375, 312] width 12 height 12
checkbox Series"] "true"
click at [373, 271] on Lottery"] "Digital Lottery" at bounding box center [375, 265] width 12 height 12
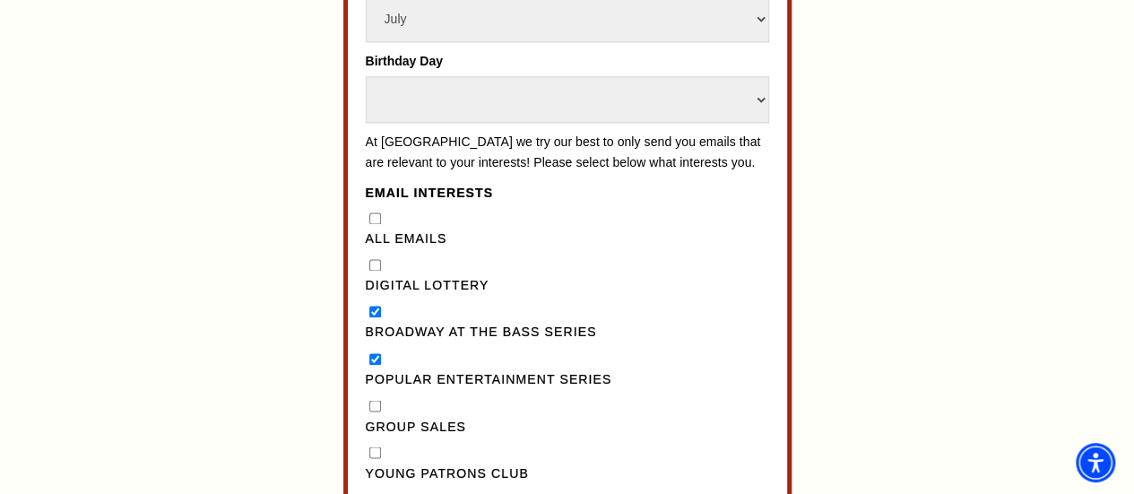
checkbox Lottery"] "true"
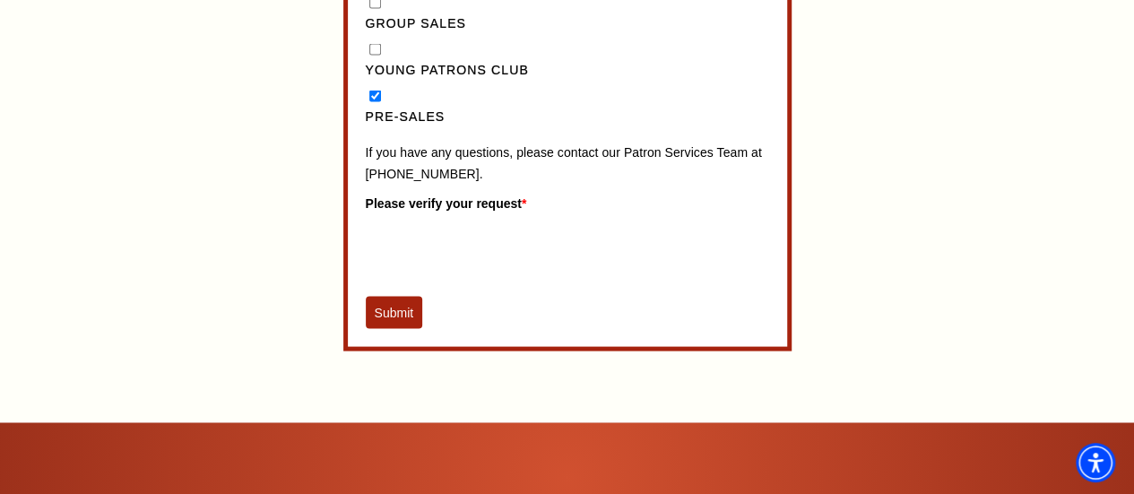
scroll to position [1716, 0]
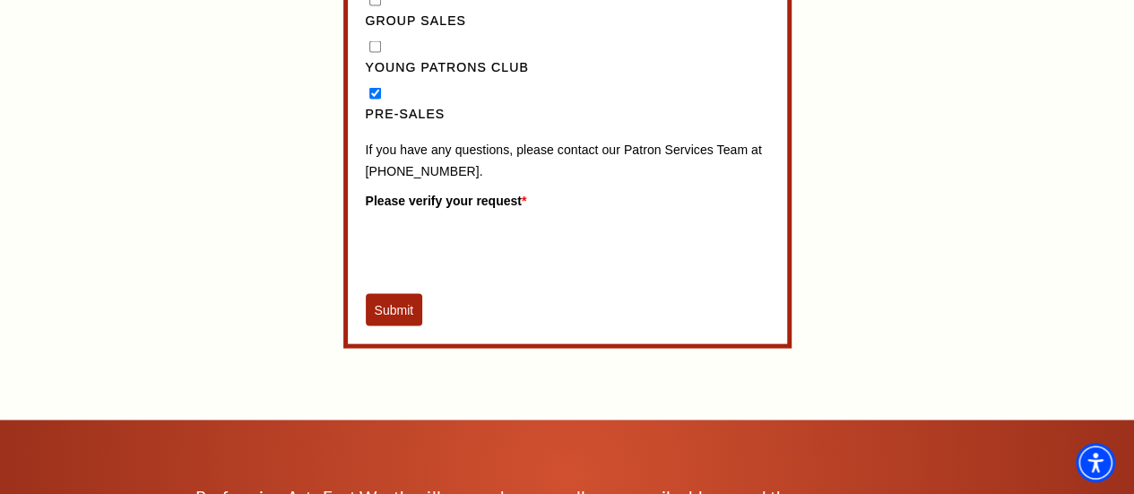
click at [388, 325] on button "Submit" at bounding box center [394, 310] width 57 height 32
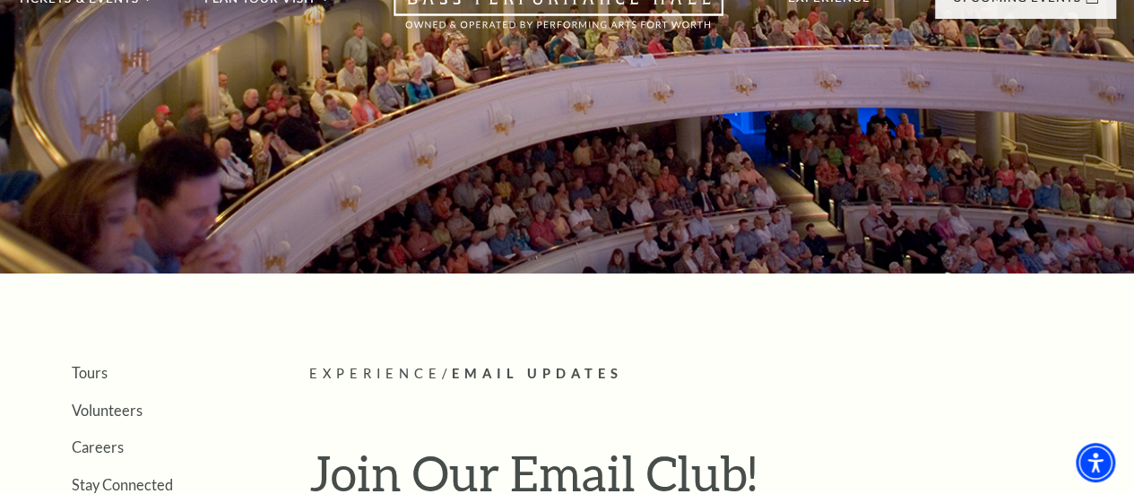
scroll to position [0, 0]
